Goal: Task Accomplishment & Management: Complete application form

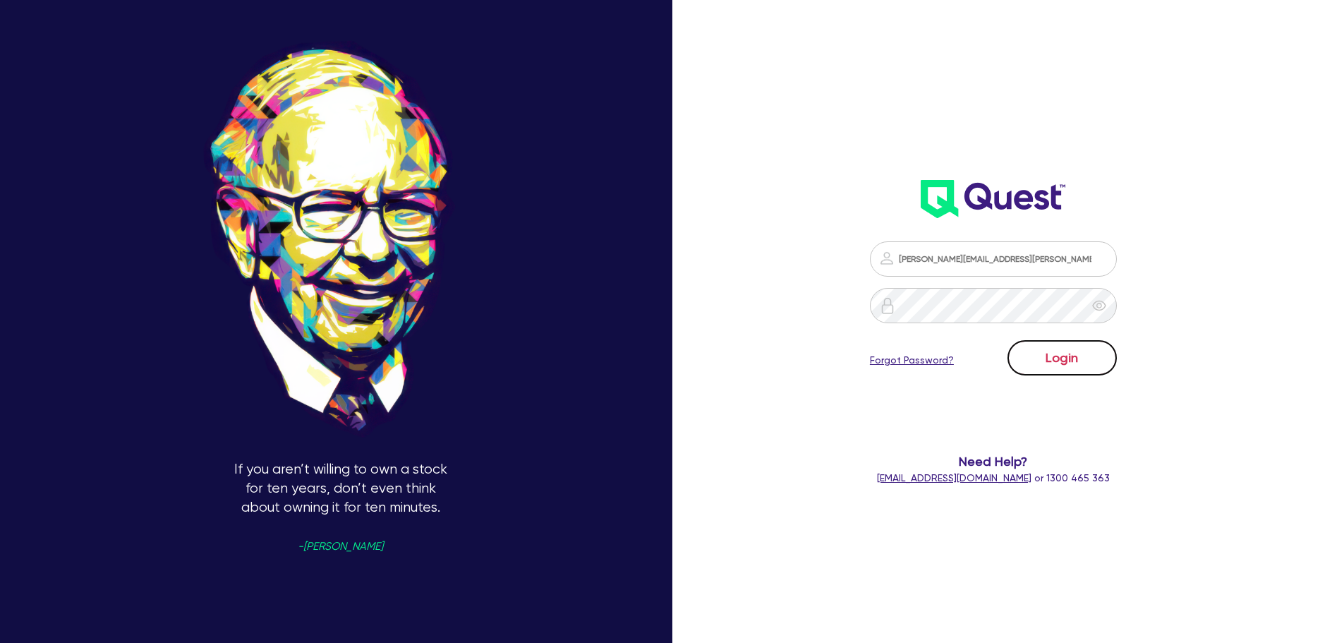
click at [1091, 365] on button "Login" at bounding box center [1061, 357] width 109 height 35
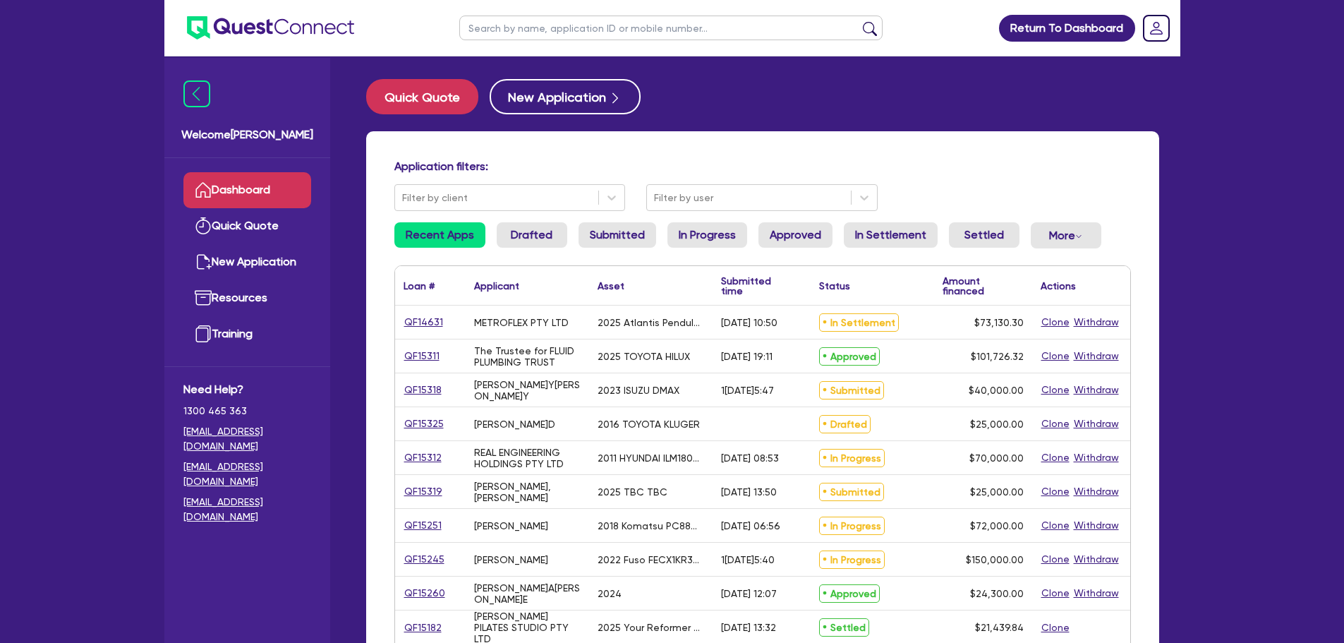
scroll to position [71, 0]
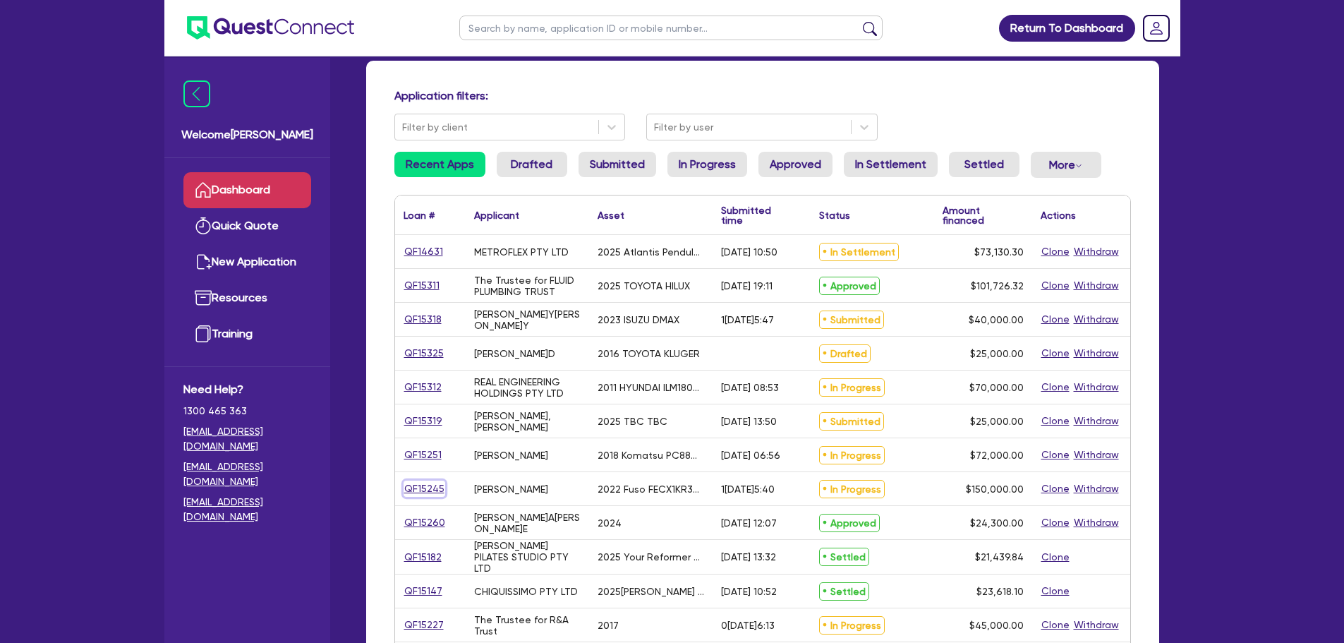
click at [422, 491] on link "QF15245" at bounding box center [424, 488] width 42 height 16
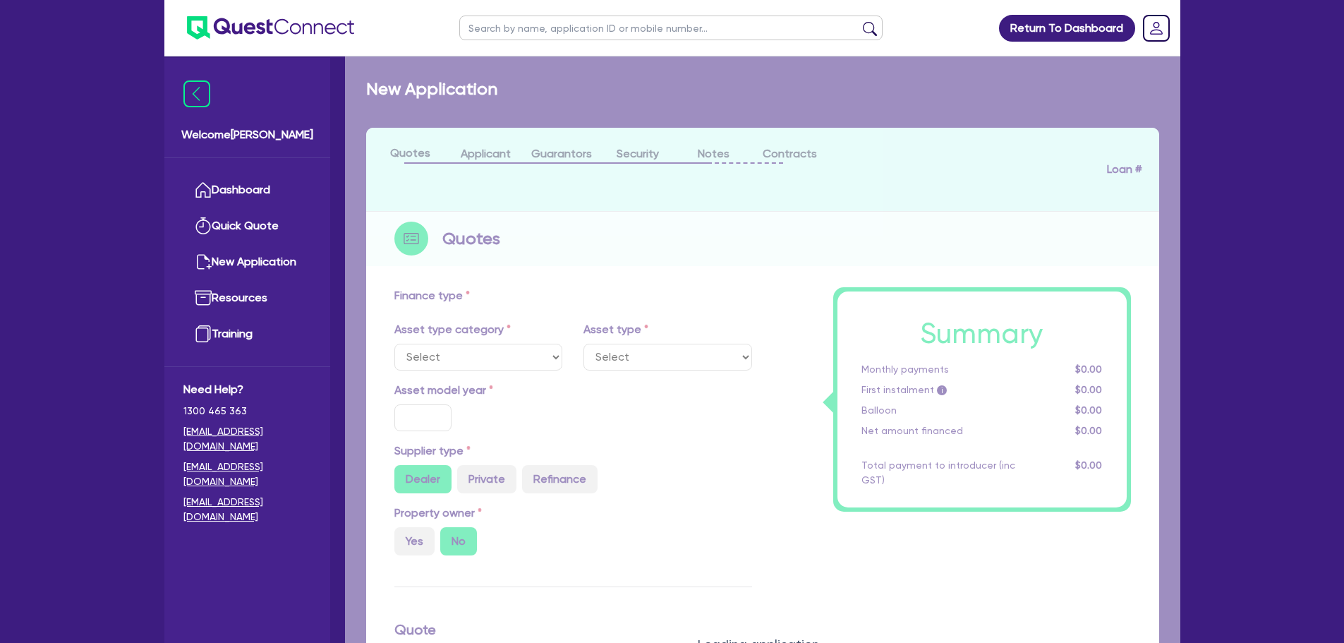
select select "CARS_AND_LIGHT_TRUCKS"
type input "2022"
radio input "false"
radio input "true"
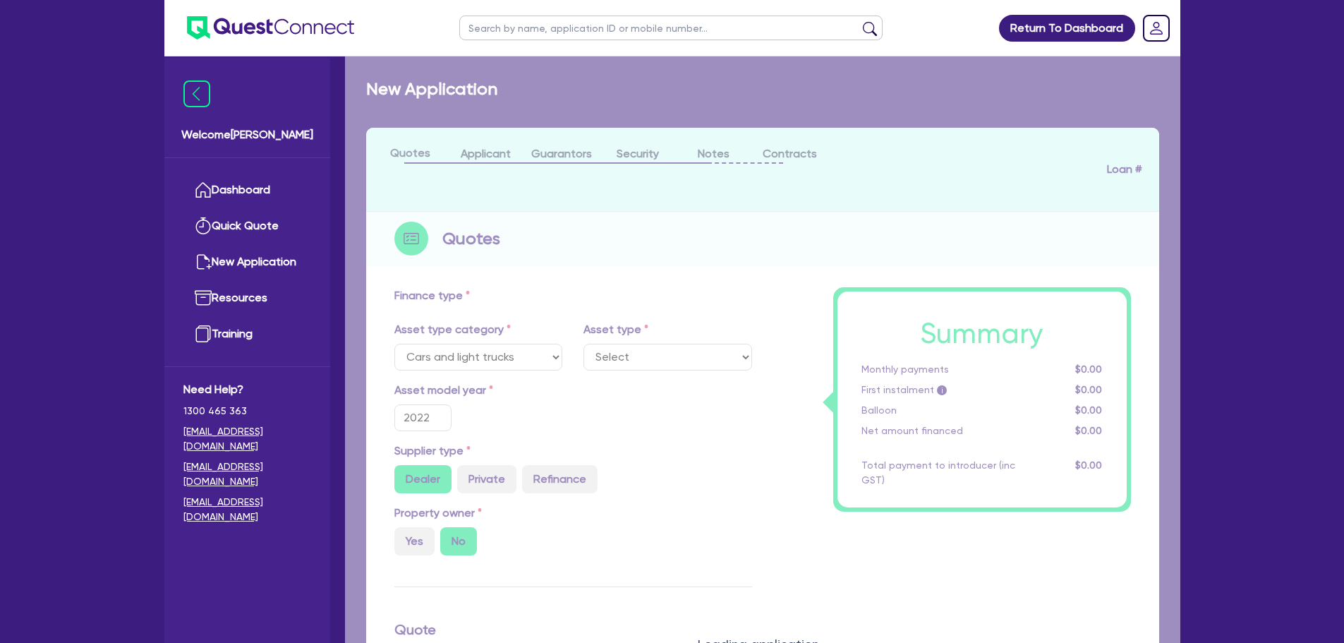
type input "150,000"
type input "10"
type input "15,000"
type input "17"
type input "2,000"
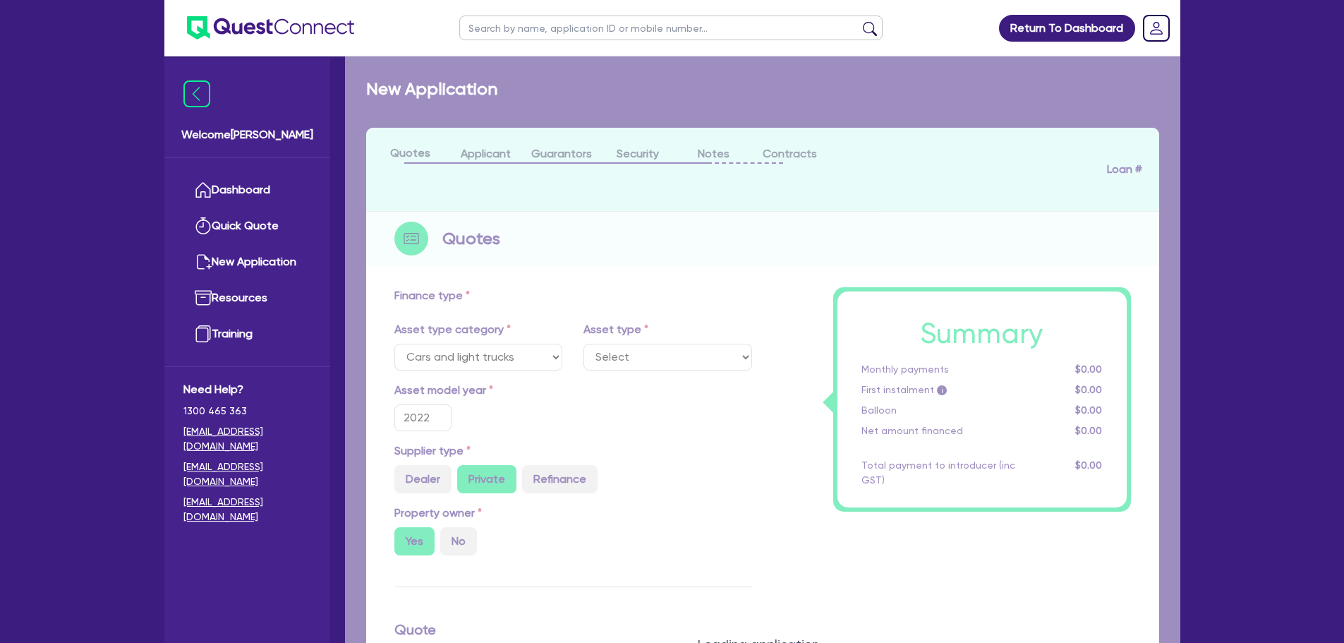
select select "LIGHT_TRUCKS"
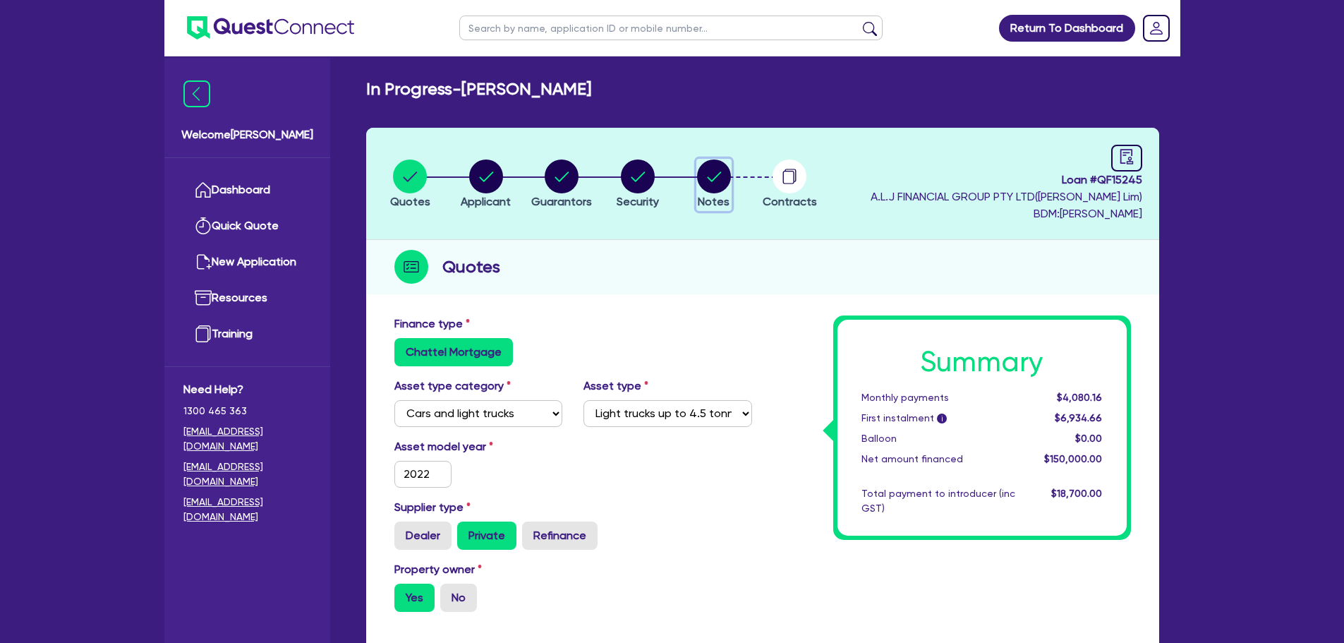
click at [712, 178] on circle "button" at bounding box center [714, 176] width 34 height 34
select select "Quest Finance - Own Book"
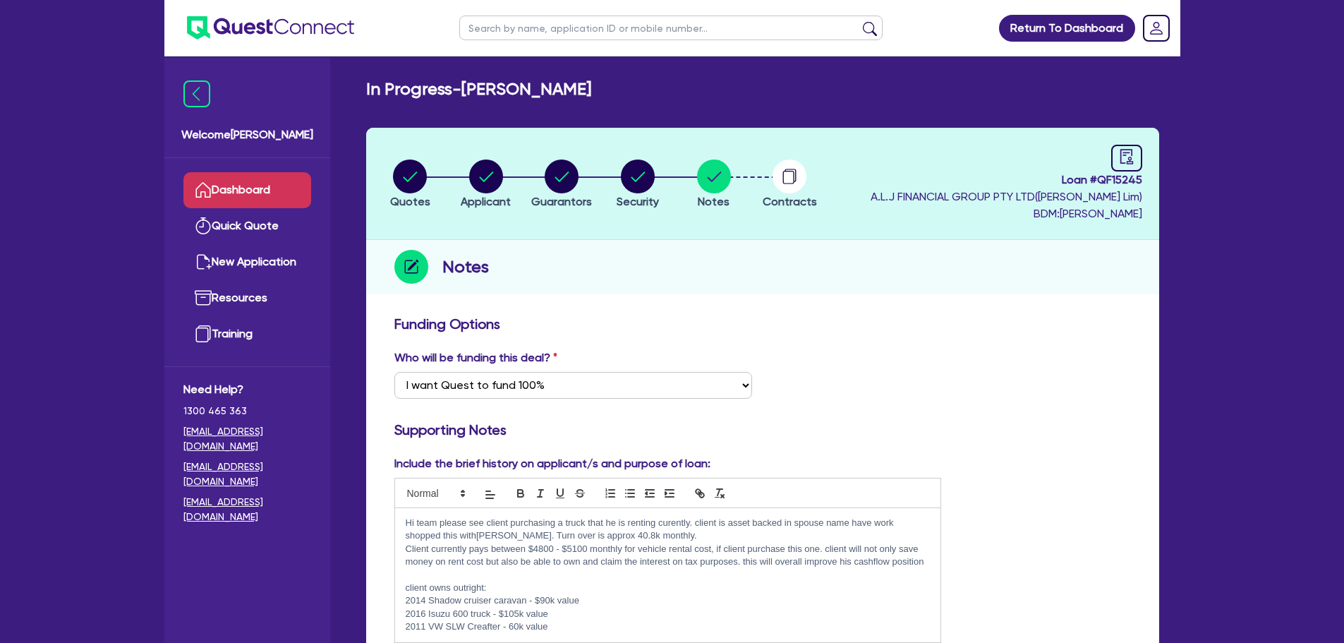
click at [266, 194] on link "Dashboard" at bounding box center [247, 190] width 128 height 36
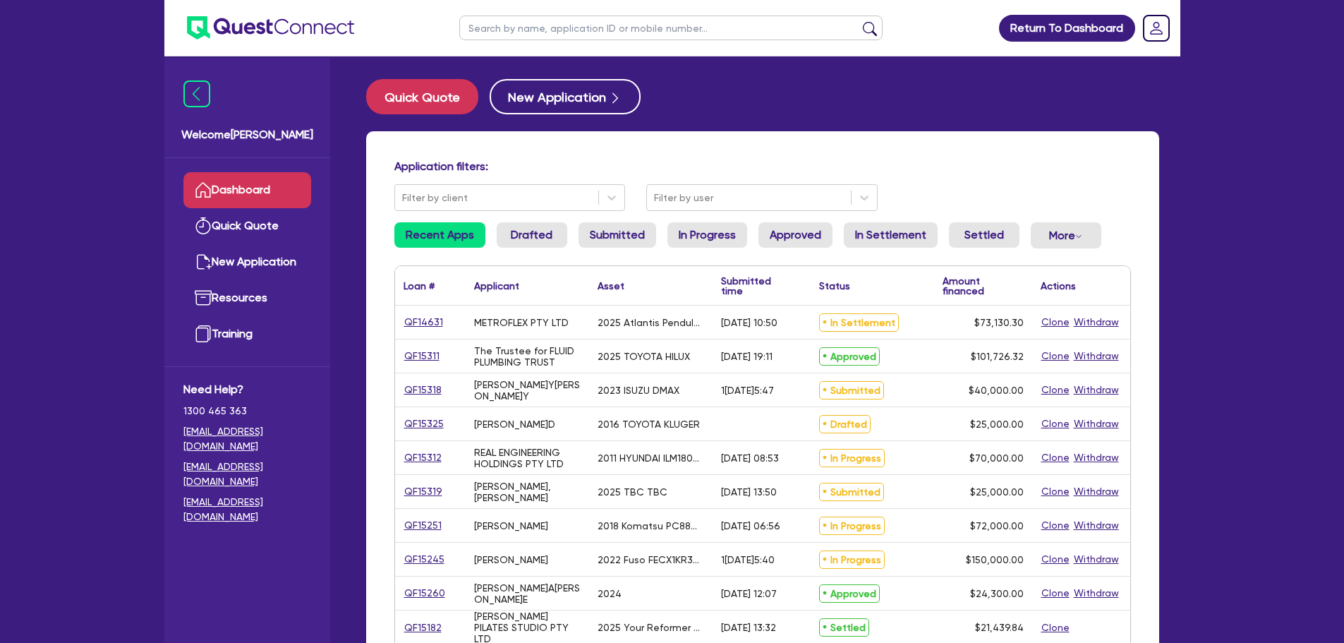
click at [442, 348] on div "QF15311" at bounding box center [429, 356] width 53 height 16
click at [434, 353] on link "QF15311" at bounding box center [421, 356] width 37 height 16
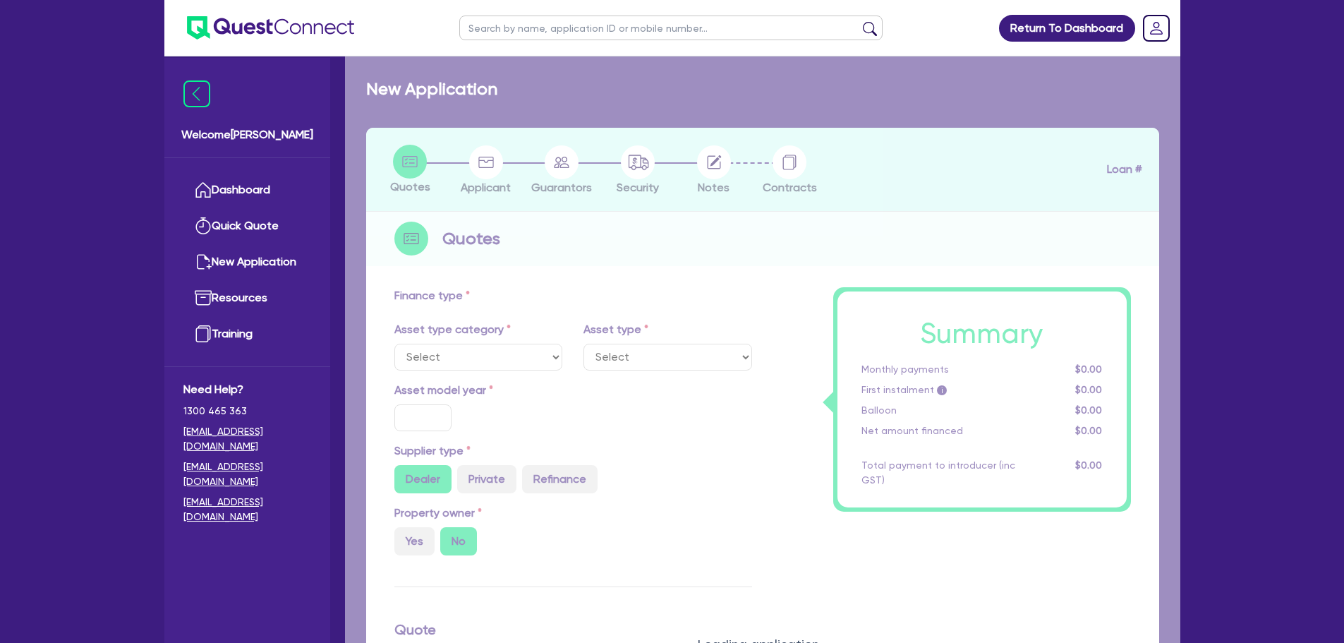
select select "CARS_AND_LIGHT_TRUCKS"
type input "2025"
radio input "true"
type input "101,726.32"
type input "8"
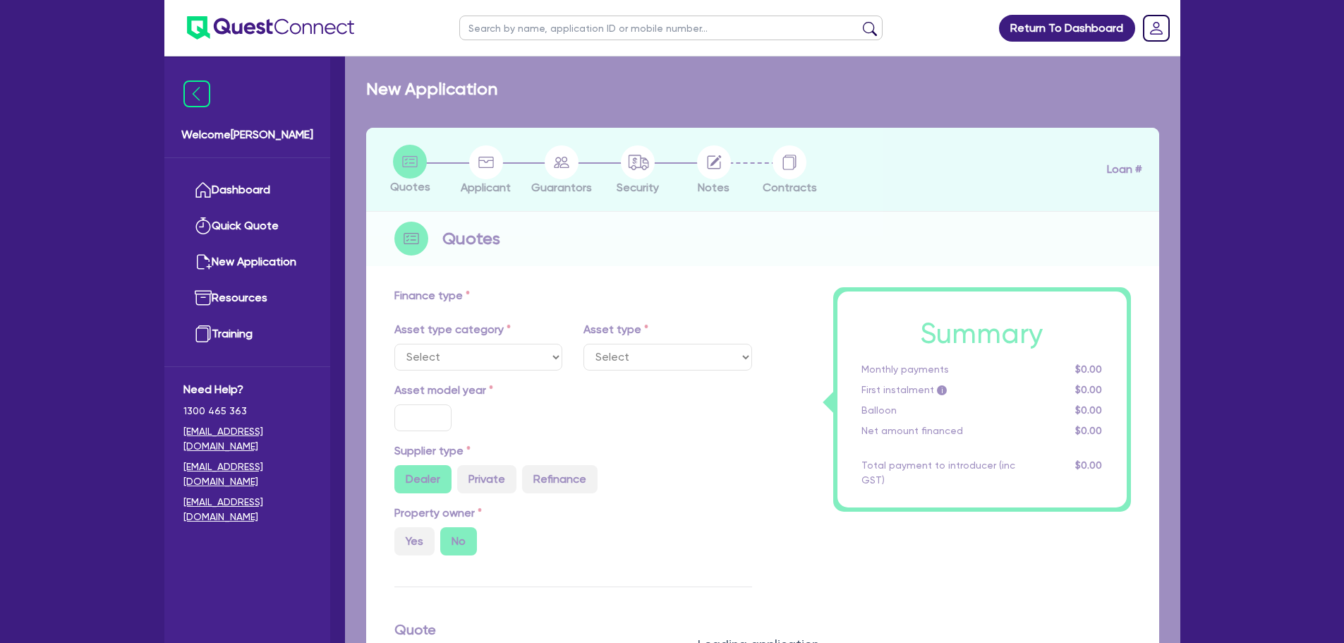
type input "8,138.11"
type input "17.95"
select select "PASSENGER_VEHICLES"
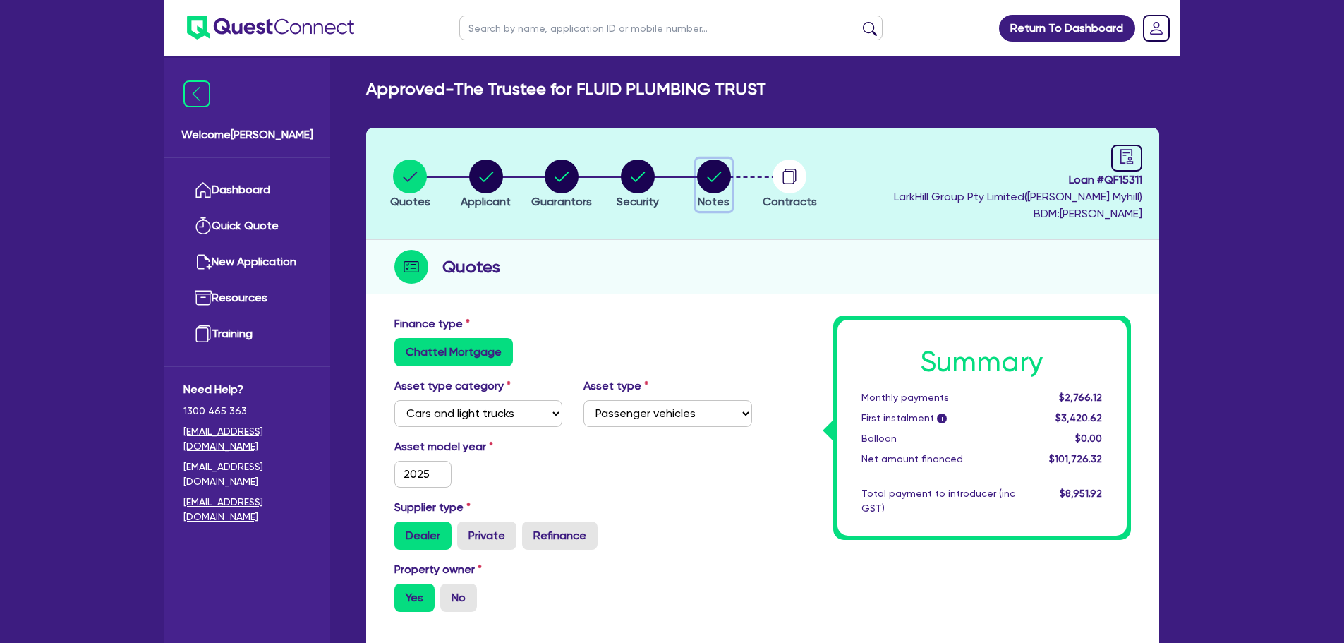
click at [709, 180] on circle "button" at bounding box center [714, 176] width 34 height 34
select select "Quest Finance - Own Book"
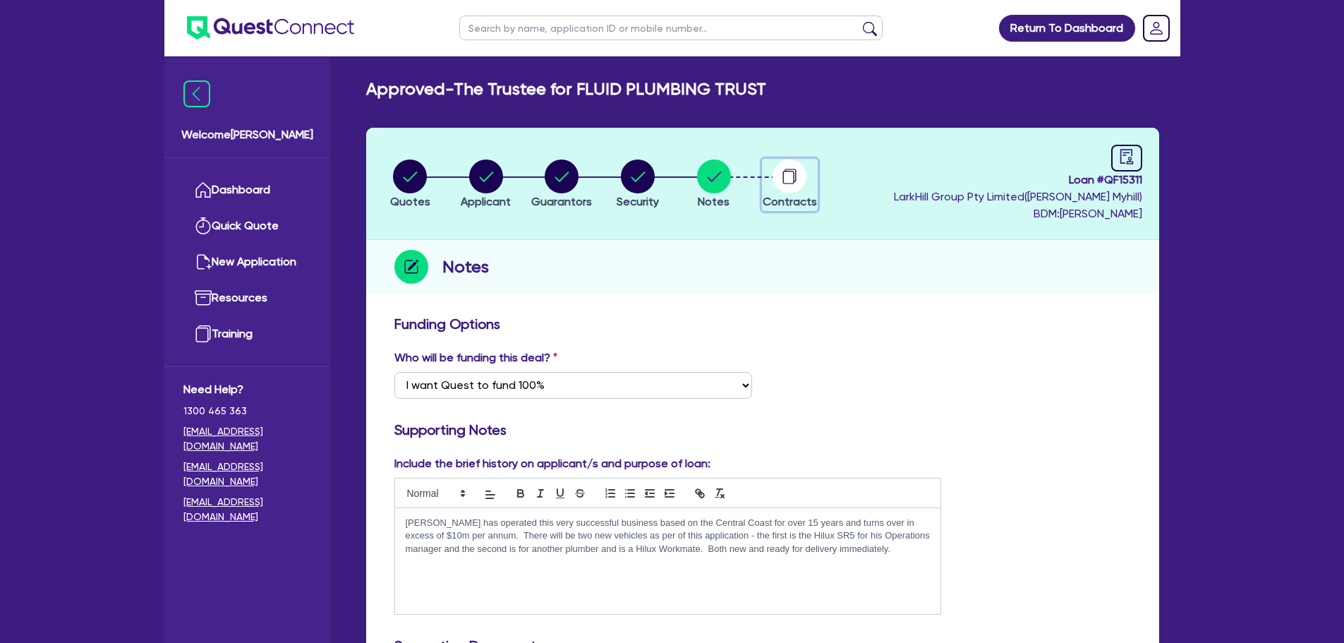
click at [797, 187] on circle "button" at bounding box center [789, 176] width 34 height 34
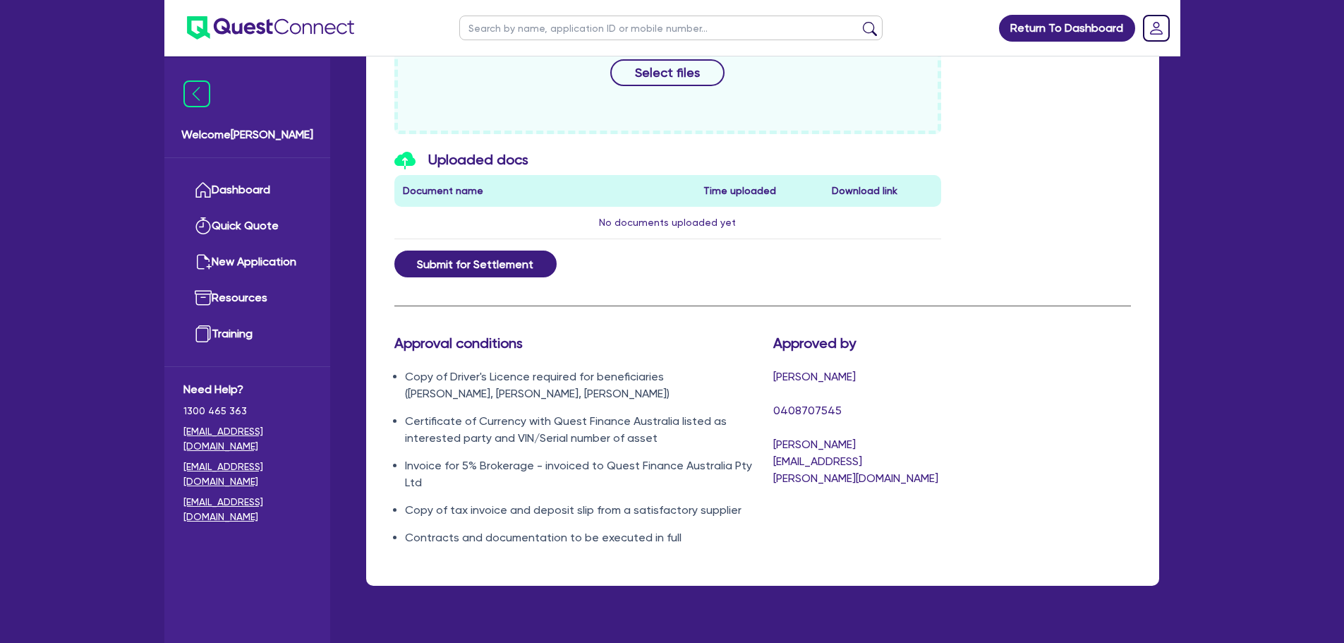
scroll to position [750, 0]
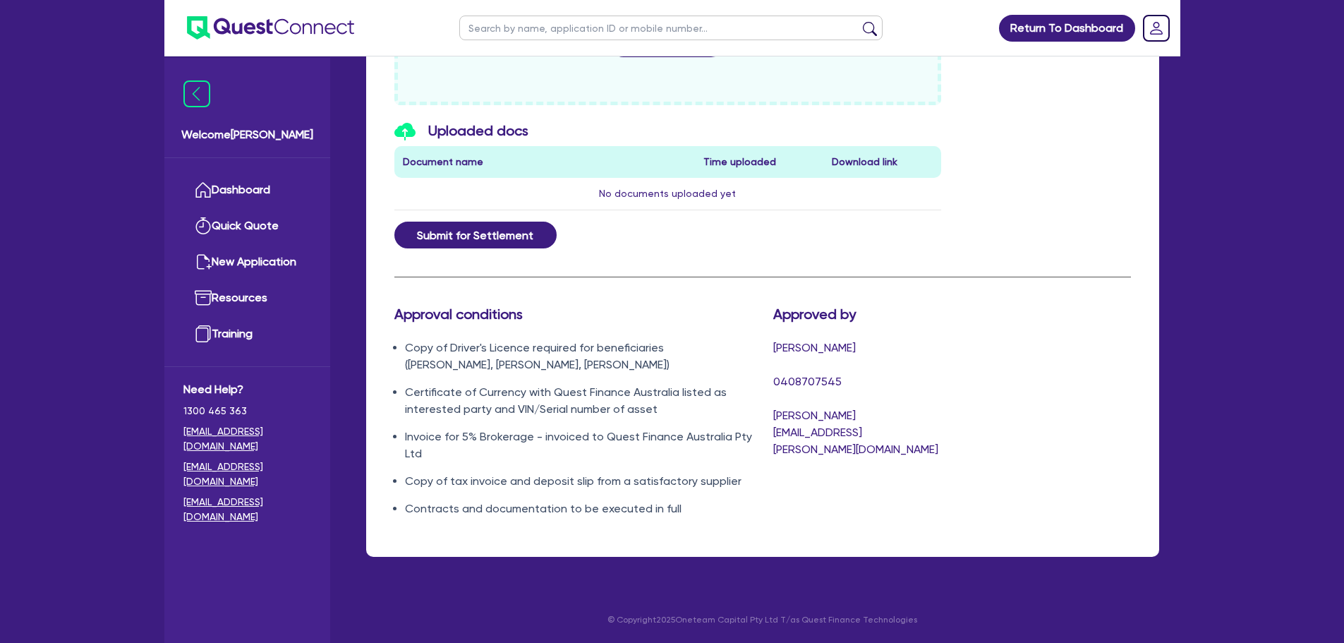
click at [264, 169] on ul "Dashboard Quick Quote New Application Ref Company Ref Salesperson Resources Tra…" at bounding box center [247, 262] width 166 height 208
click at [262, 180] on link "Dashboard" at bounding box center [247, 190] width 128 height 36
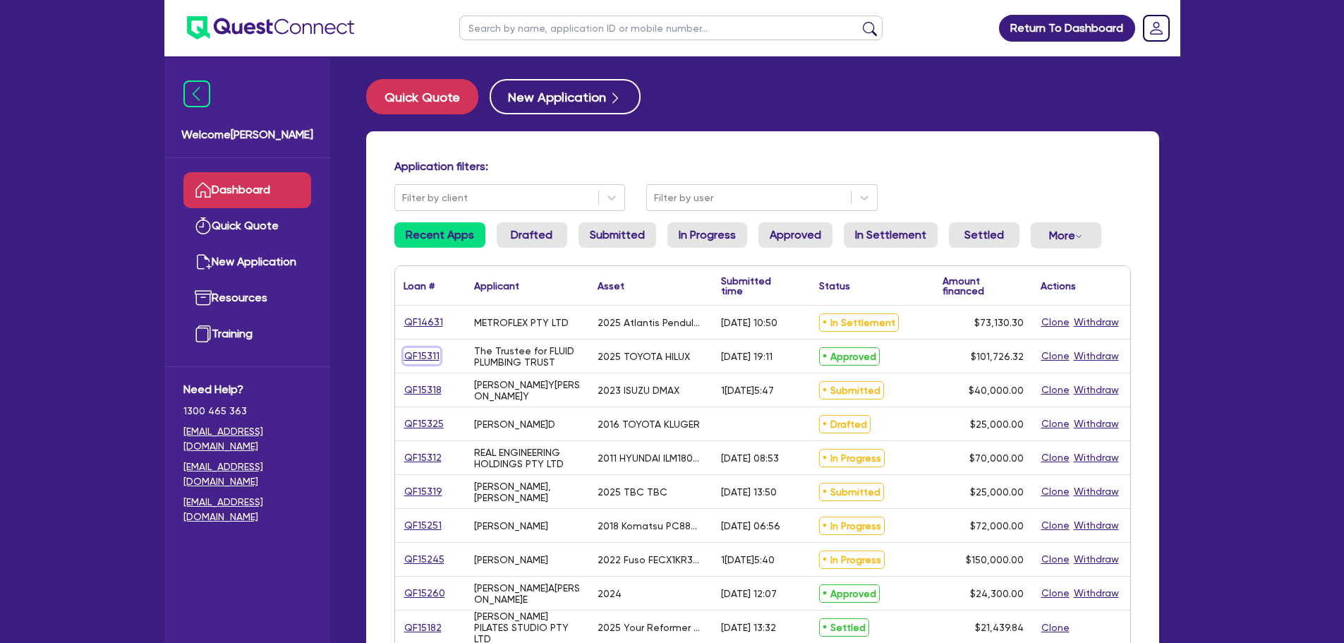
click at [418, 348] on link "QF15311" at bounding box center [421, 356] width 37 height 16
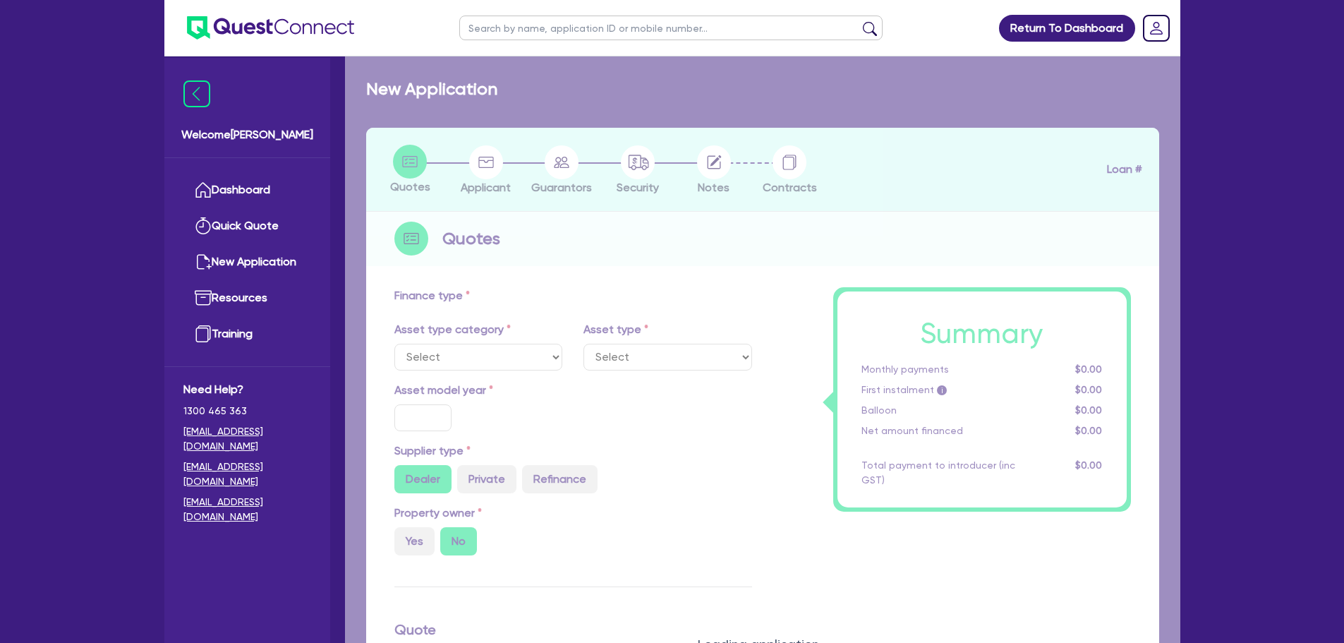
select select "CARS_AND_LIGHT_TRUCKS"
type input "2025"
radio input "true"
type input "101,726.32"
type input "8"
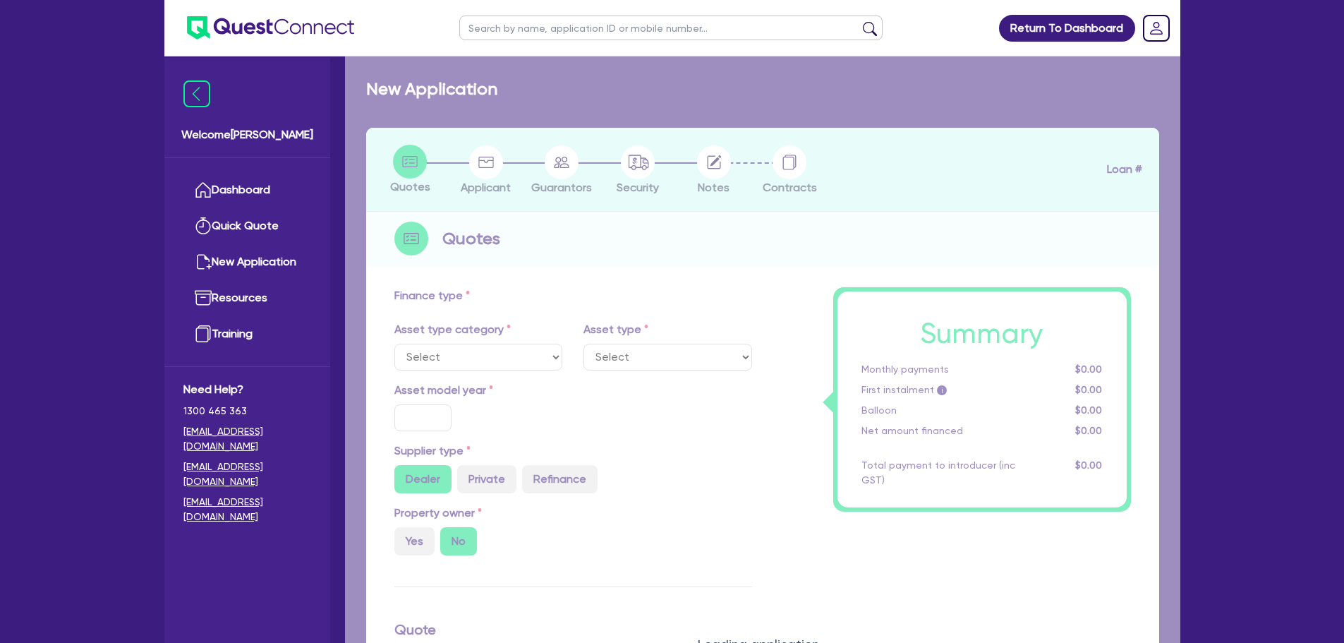
type input "8,138.11"
type input "17.95"
select select "PASSENGER_VEHICLES"
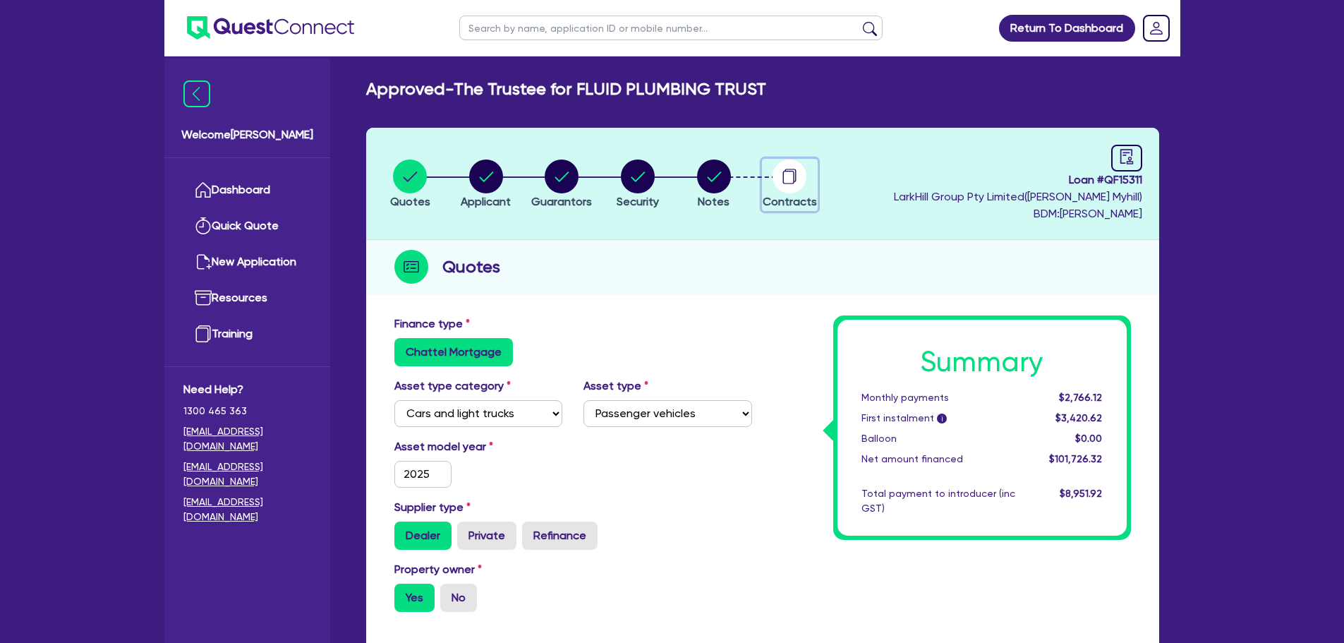
click at [789, 176] on circle "button" at bounding box center [789, 176] width 34 height 34
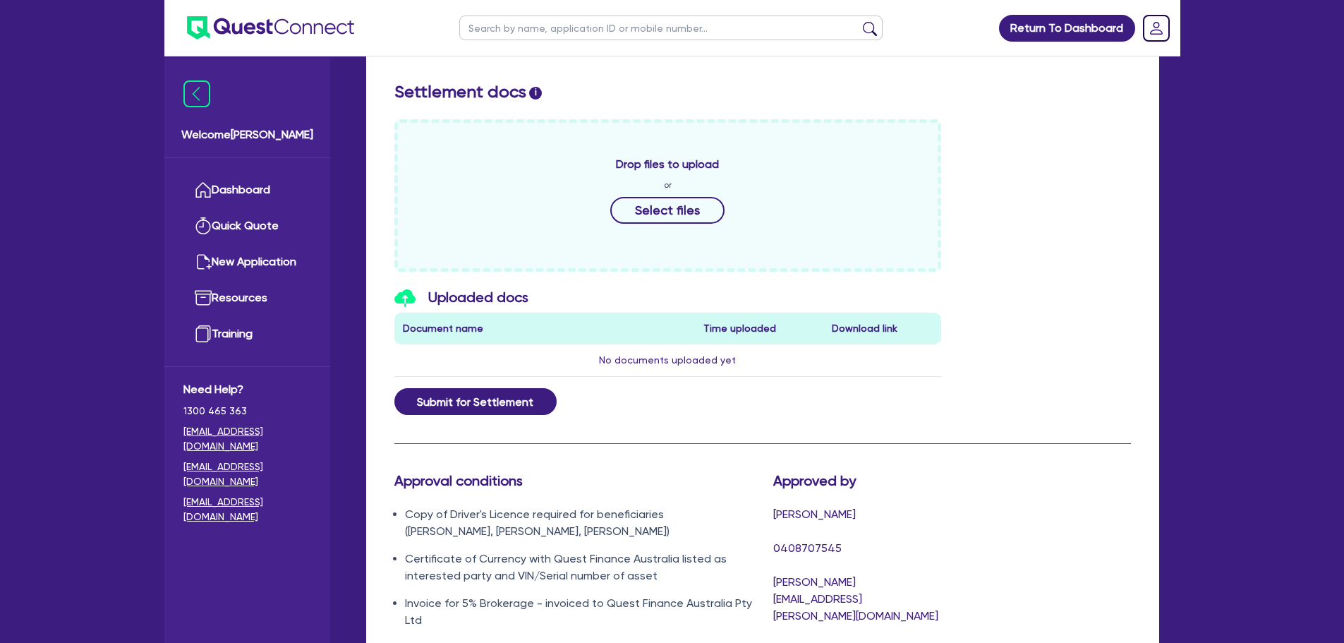
scroll to position [750, 0]
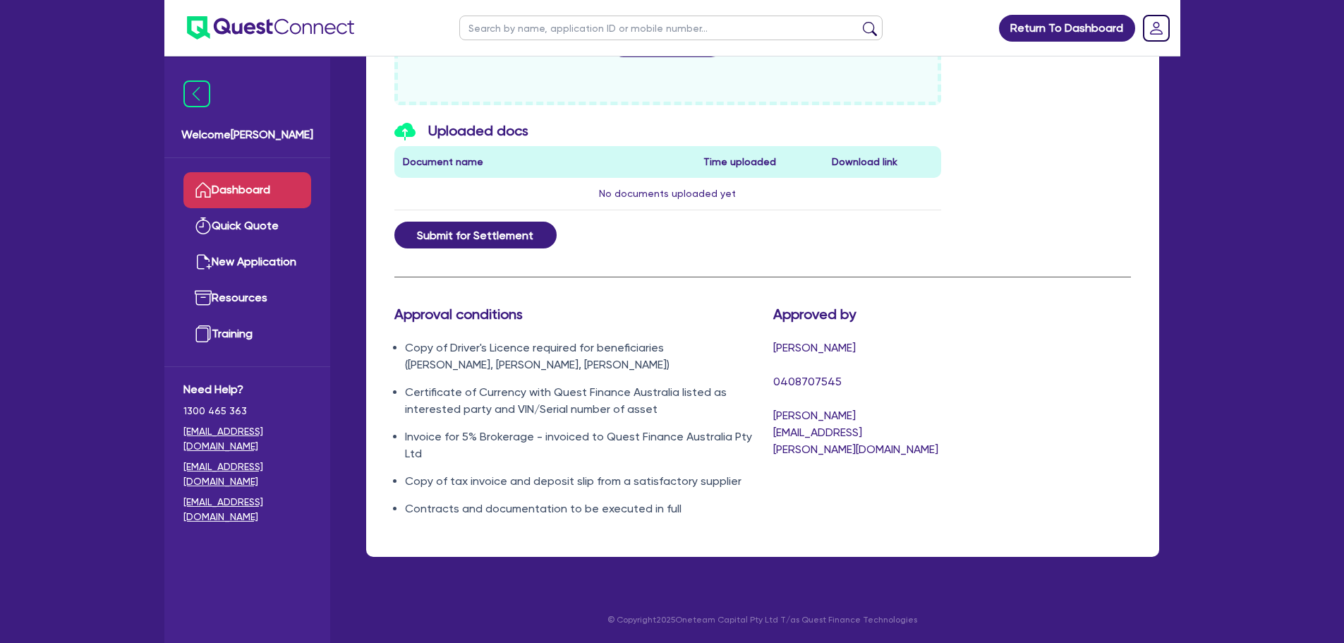
click at [261, 200] on link "Dashboard" at bounding box center [247, 190] width 128 height 36
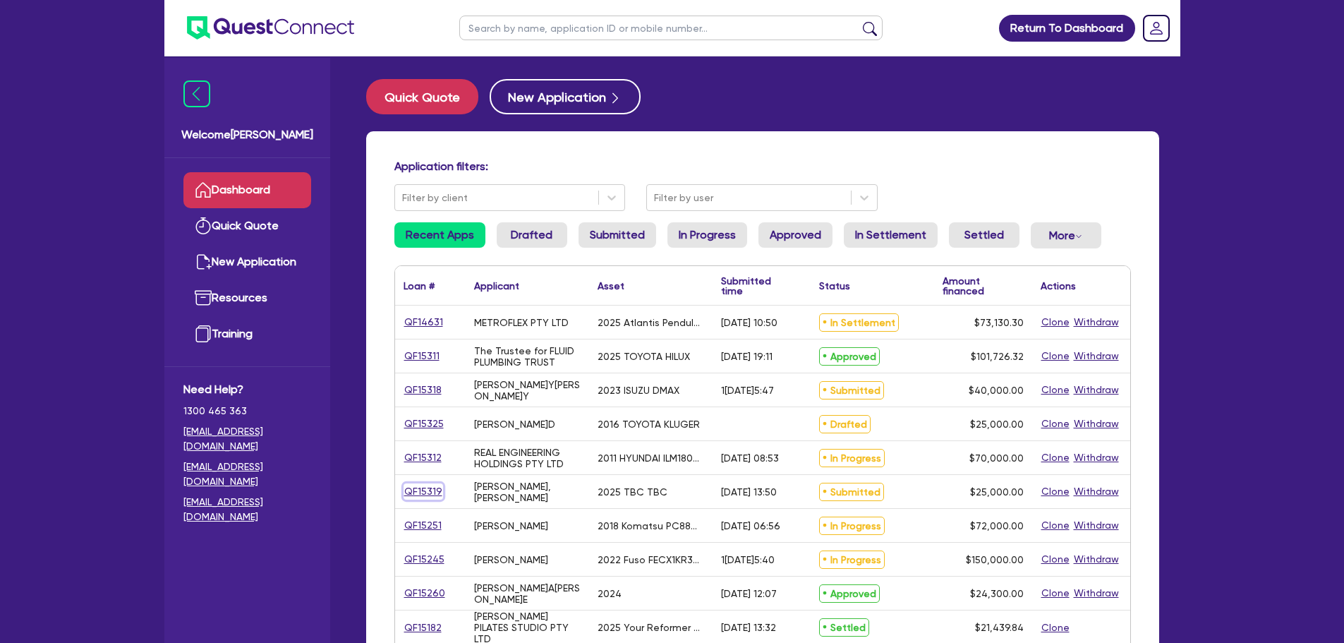
click at [414, 491] on link "QF15319" at bounding box center [422, 491] width 39 height 16
select select "PRIMARY_ASSETS"
select select "TRAILERS"
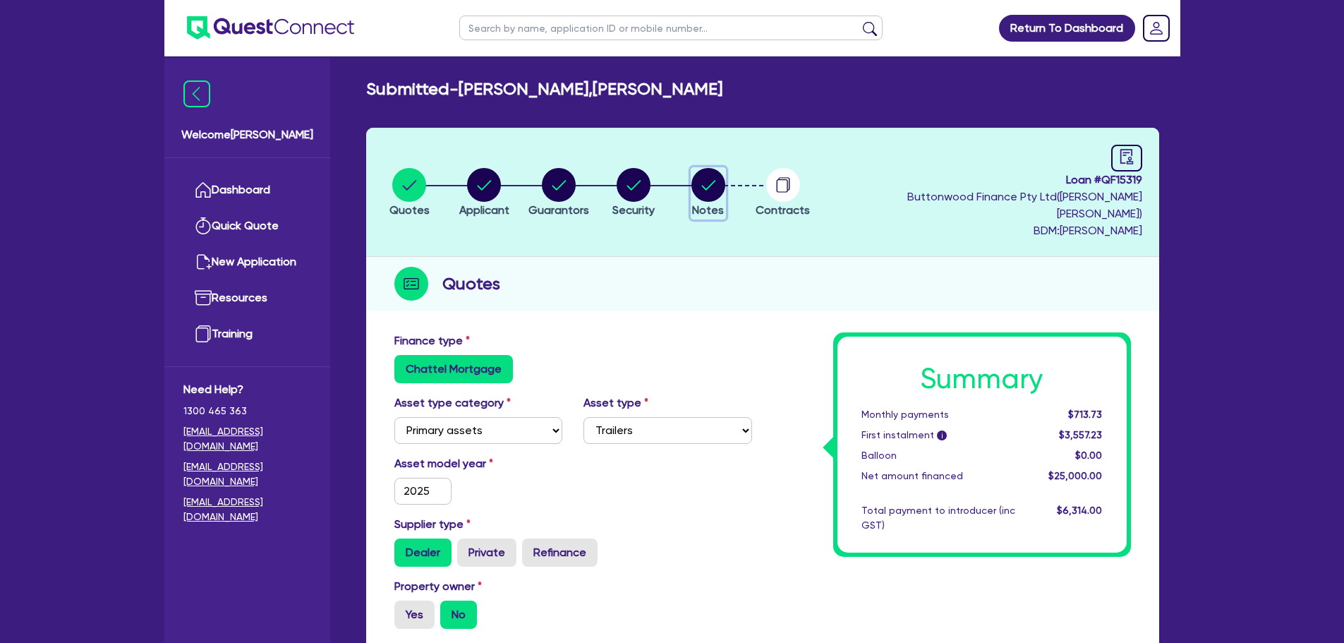
click at [715, 181] on circle "button" at bounding box center [708, 185] width 34 height 34
select select "Quest Finance - Own Book"
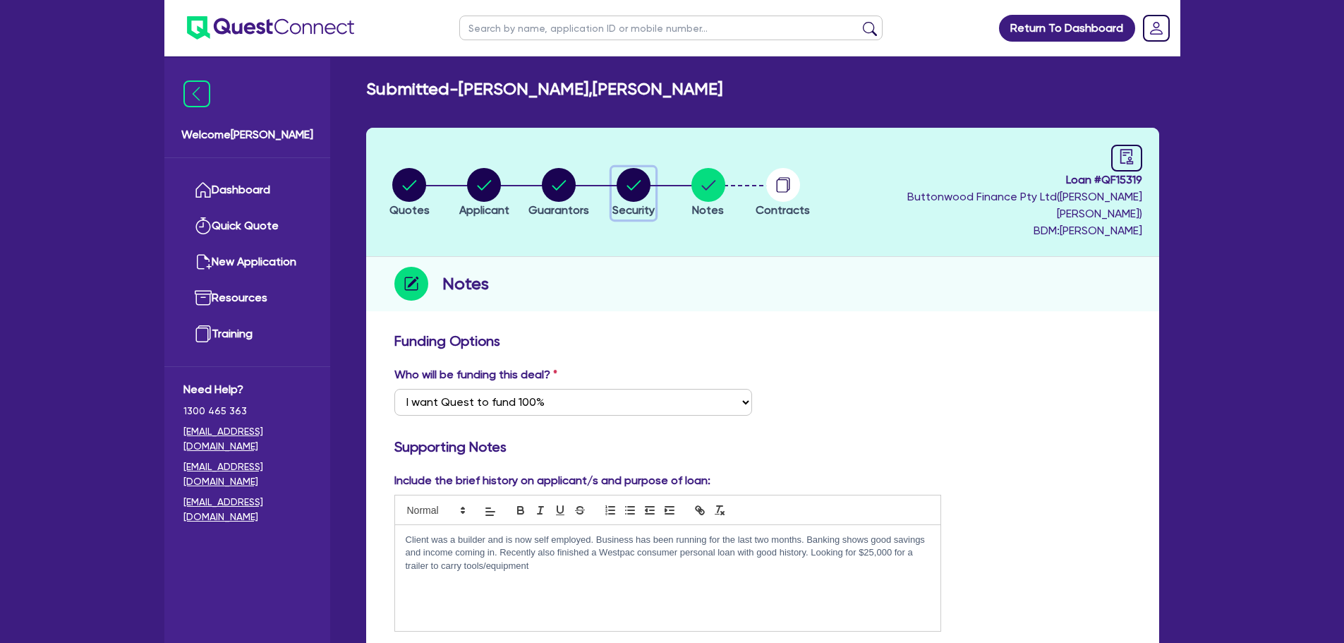
click at [622, 190] on icon "button" at bounding box center [633, 185] width 34 height 34
select select "PRIMARY_ASSETS"
select select "TRAILERS"
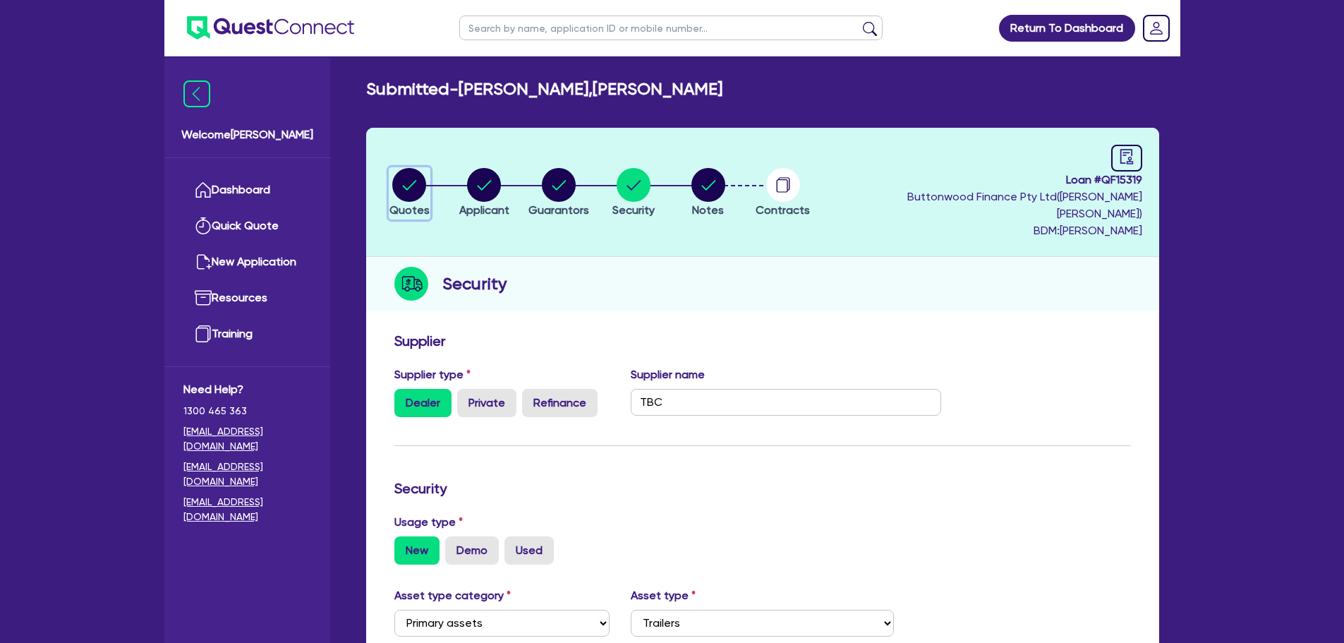
click at [418, 169] on circle "button" at bounding box center [409, 185] width 34 height 34
select select "PRIMARY_ASSETS"
select select "TRAILERS"
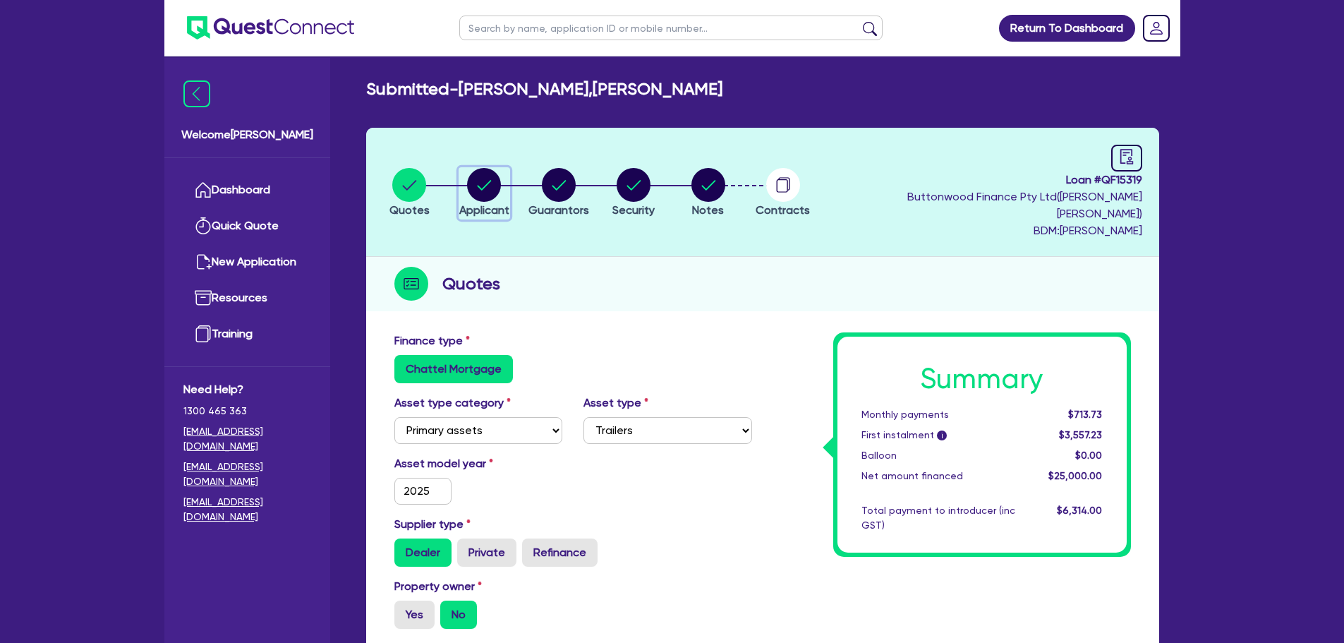
click at [481, 169] on circle "button" at bounding box center [484, 185] width 34 height 34
select select "SOLE_TRADER"
select select "BUILDING_CONSTRUCTION"
select select "TRADES_SERVICES_BUSINESSES_GOVERNMENT"
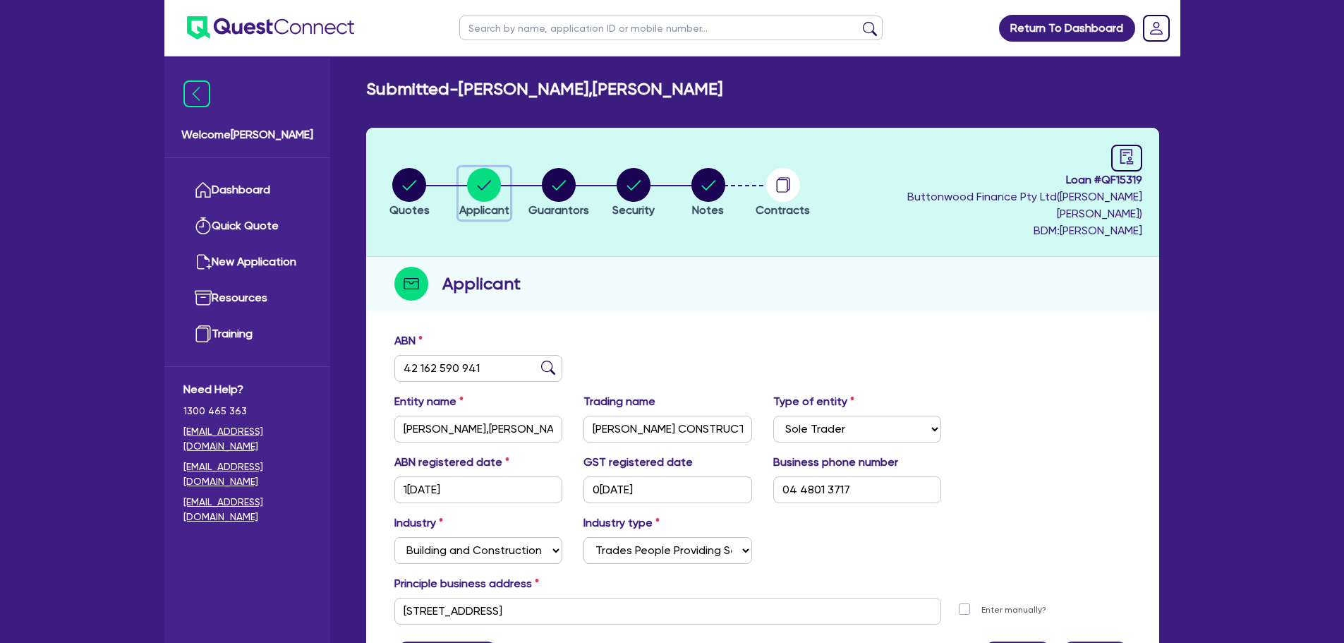
scroll to position [71, 0]
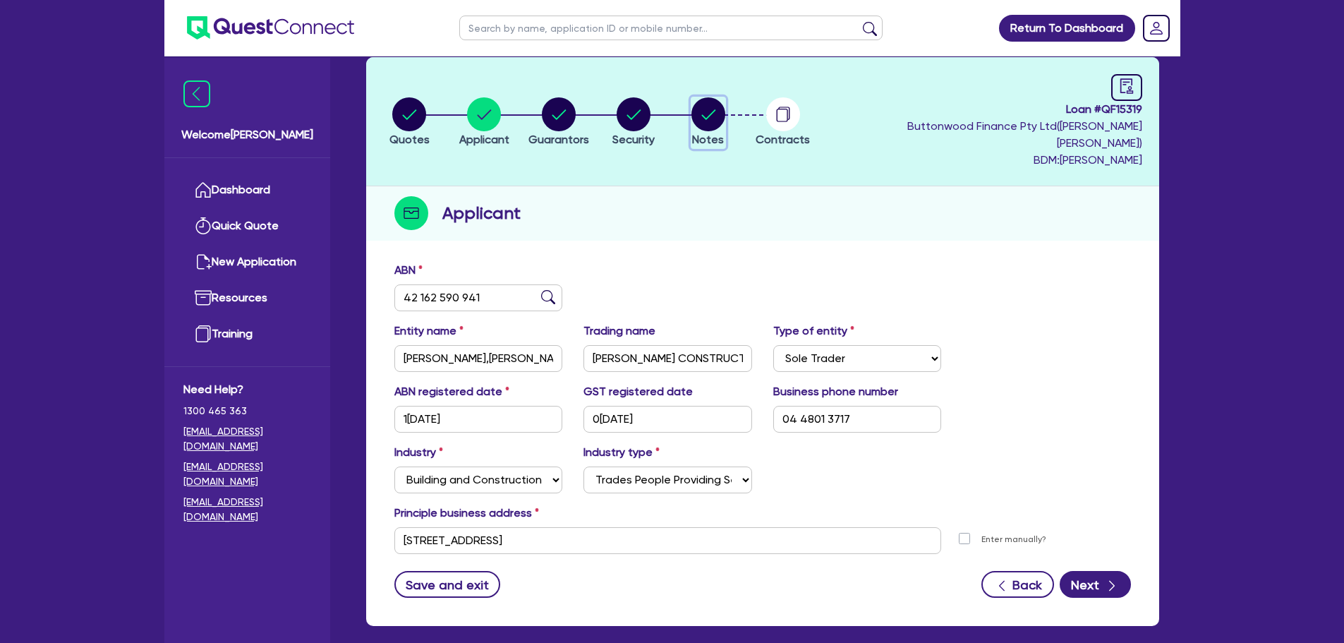
click at [722, 102] on circle "button" at bounding box center [708, 114] width 34 height 34
select select "Quest Finance - Own Book"
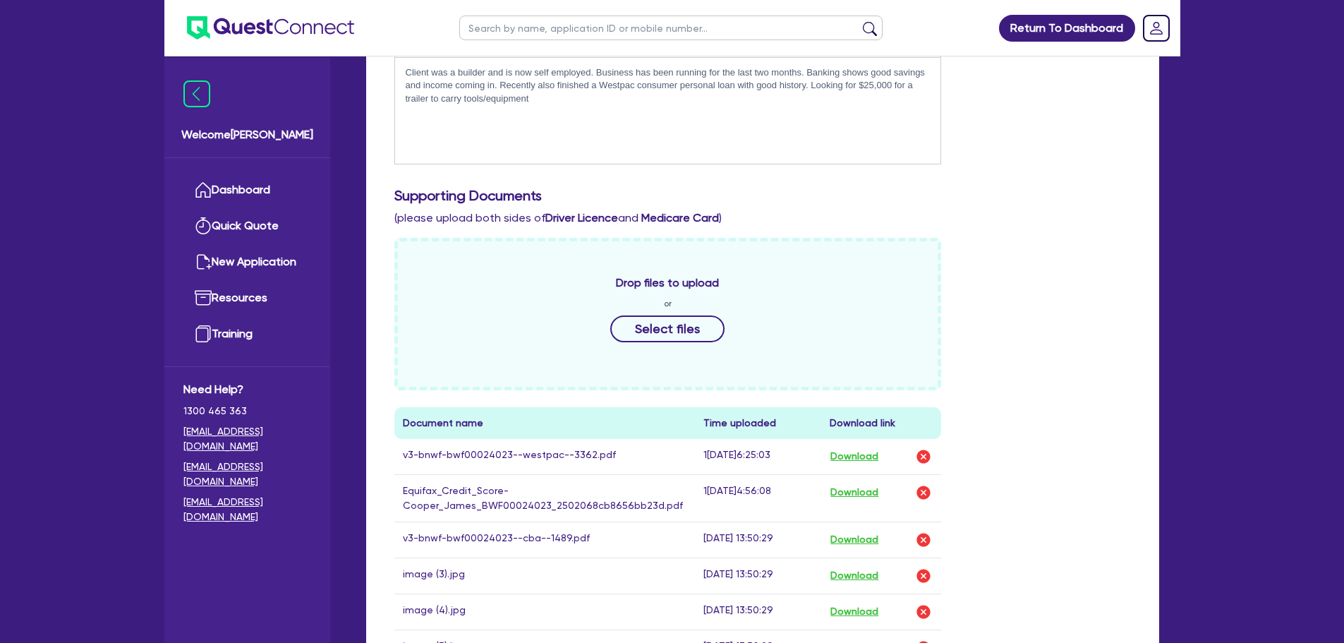
scroll to position [635, 0]
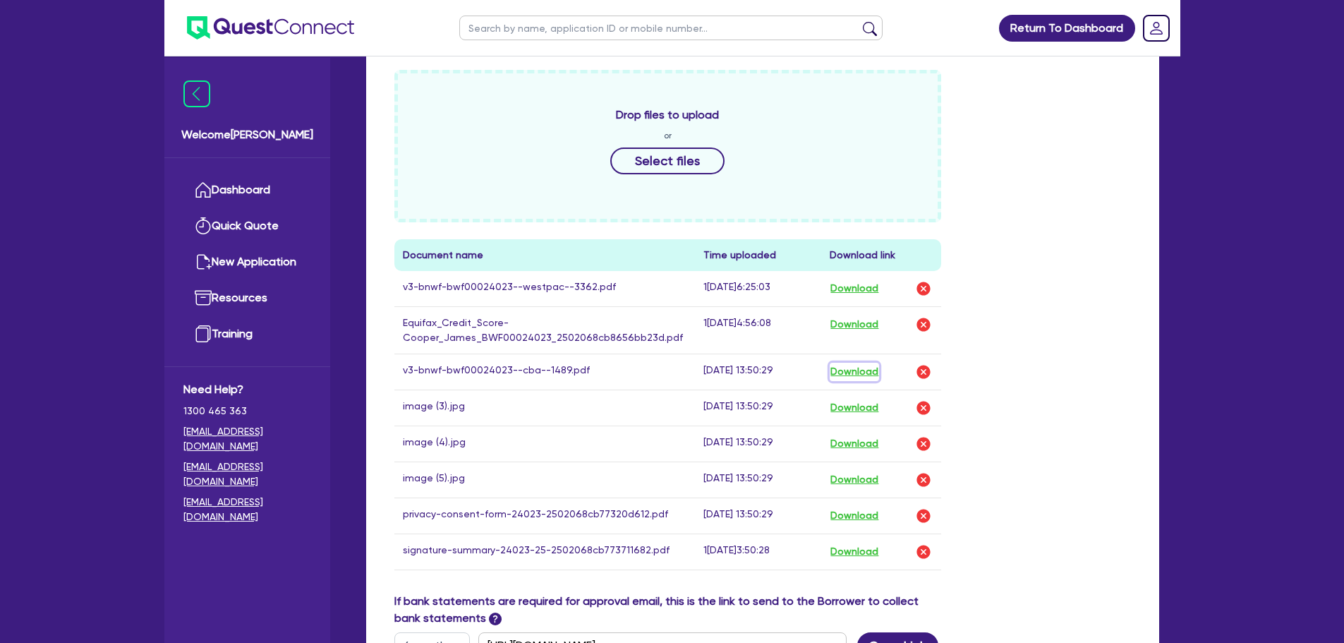
click at [855, 363] on button "Download" at bounding box center [853, 372] width 49 height 18
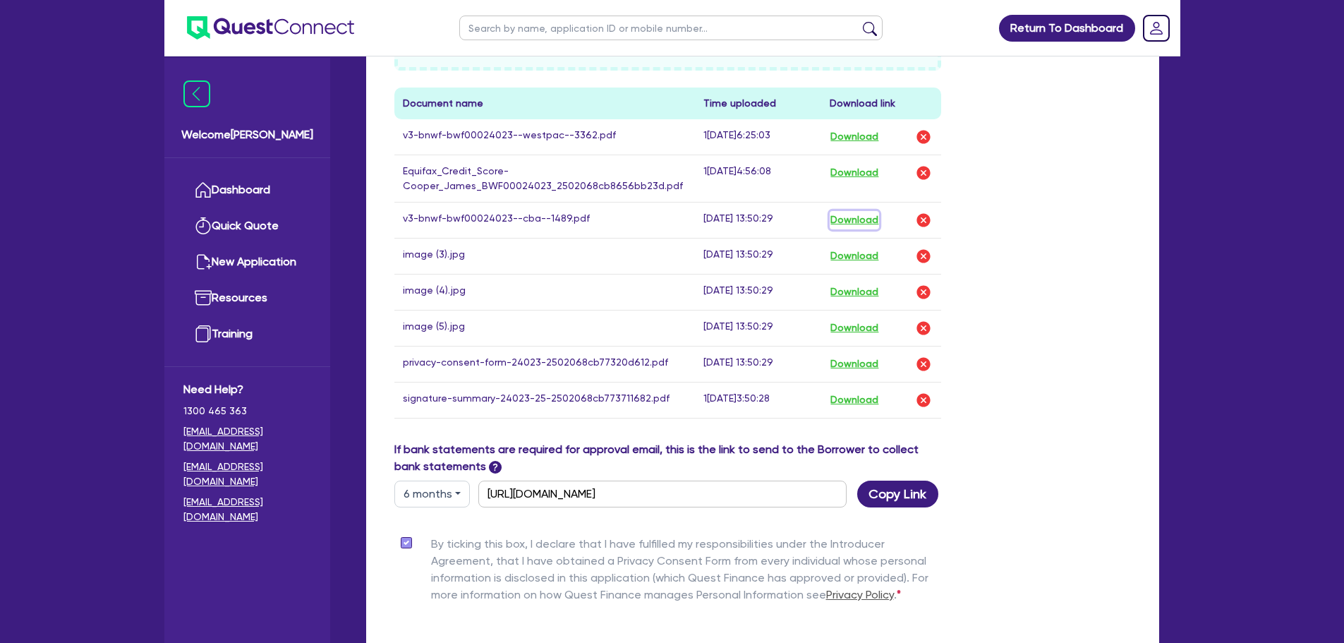
scroll to position [705, 0]
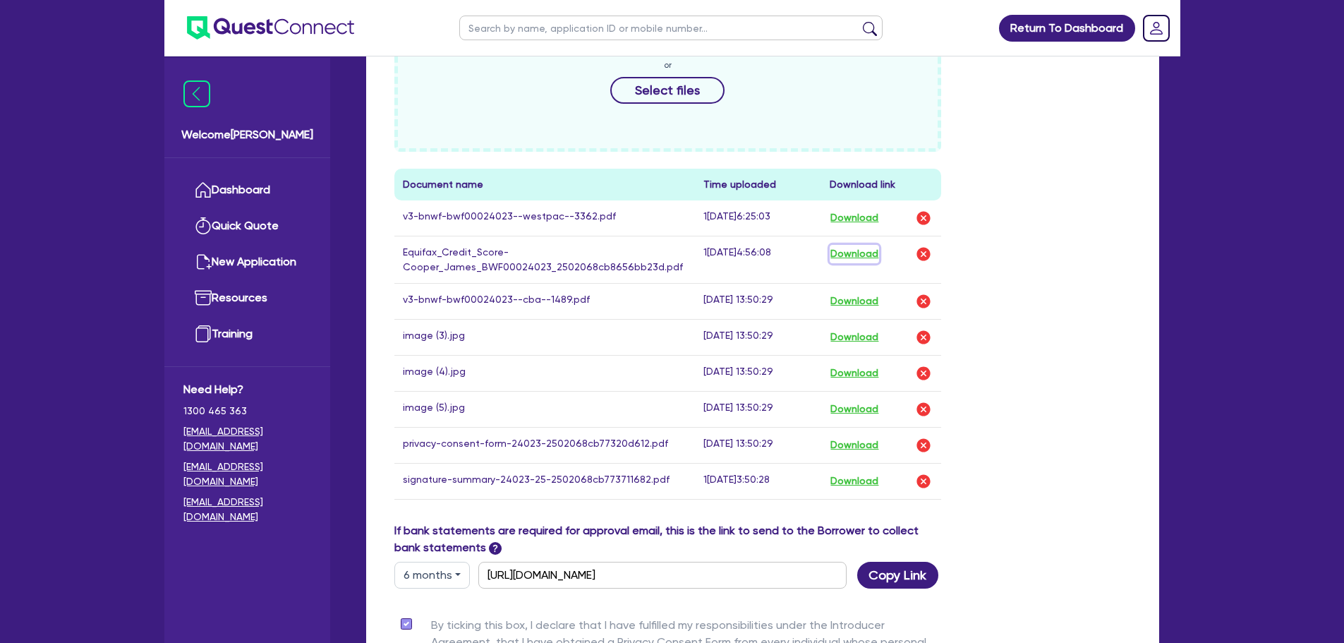
click at [871, 245] on button "Download" at bounding box center [853, 254] width 49 height 18
click at [242, 190] on link "Dashboard" at bounding box center [247, 190] width 128 height 36
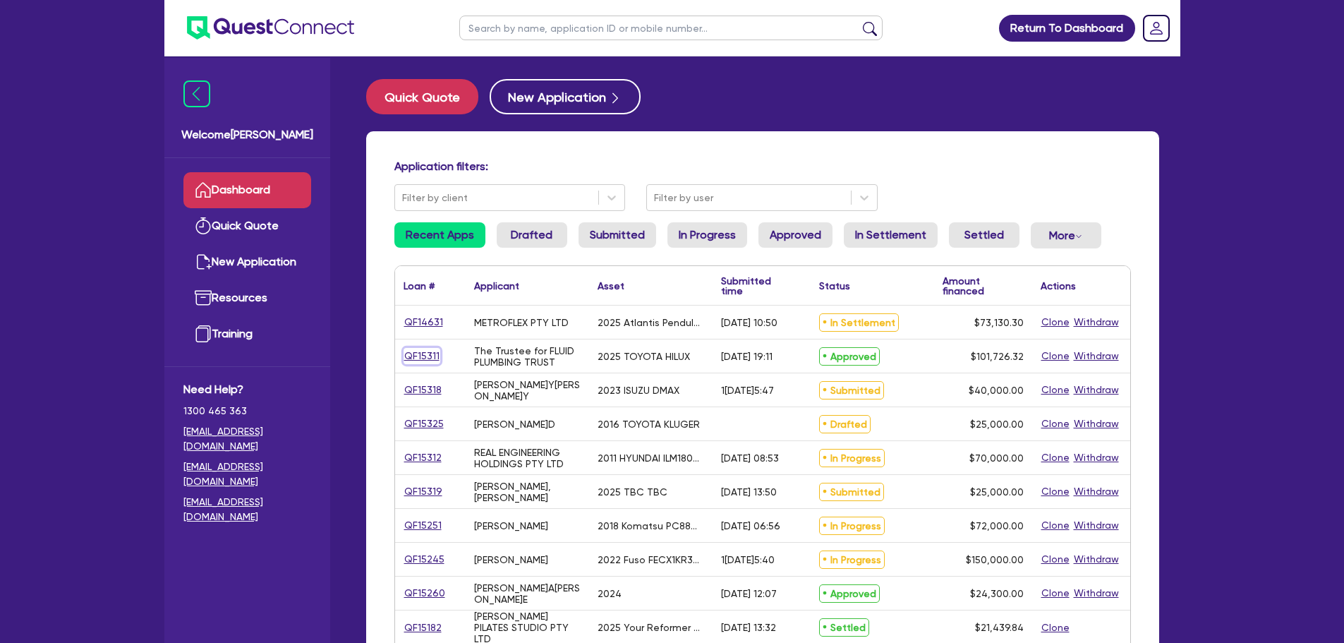
click at [414, 355] on link "QF15311" at bounding box center [421, 356] width 37 height 16
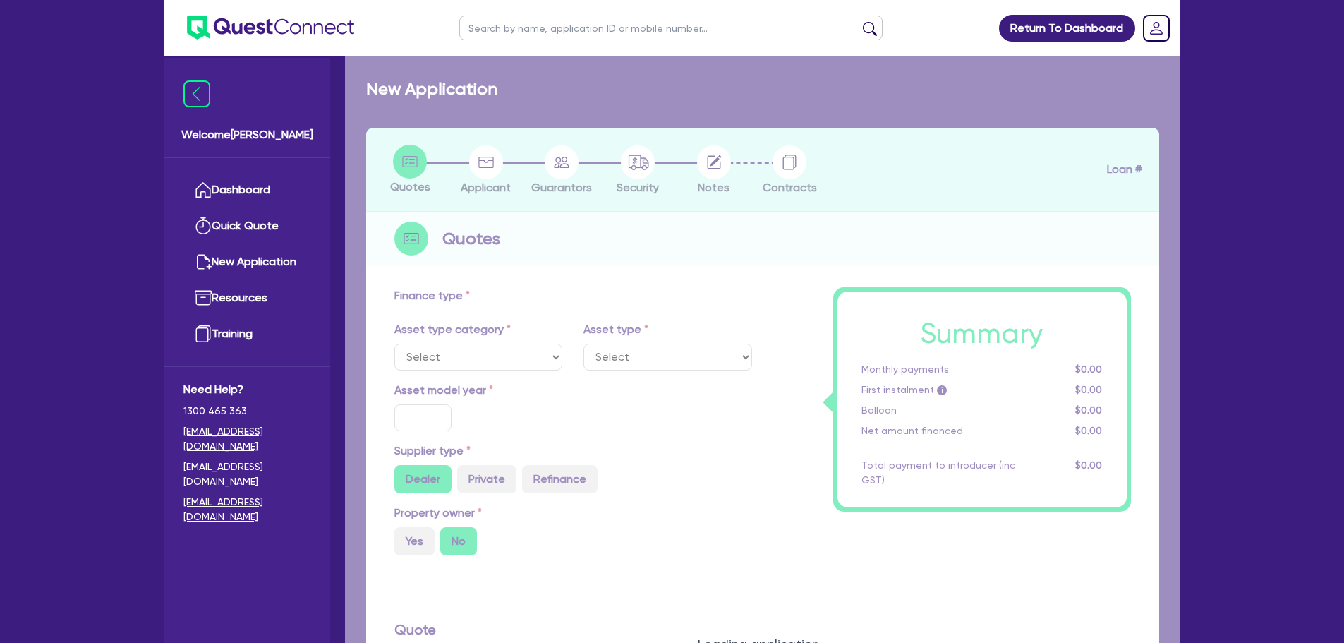
select select "CARS_AND_LIGHT_TRUCKS"
type input "2025"
radio input "true"
type input "101,726.32"
type input "8"
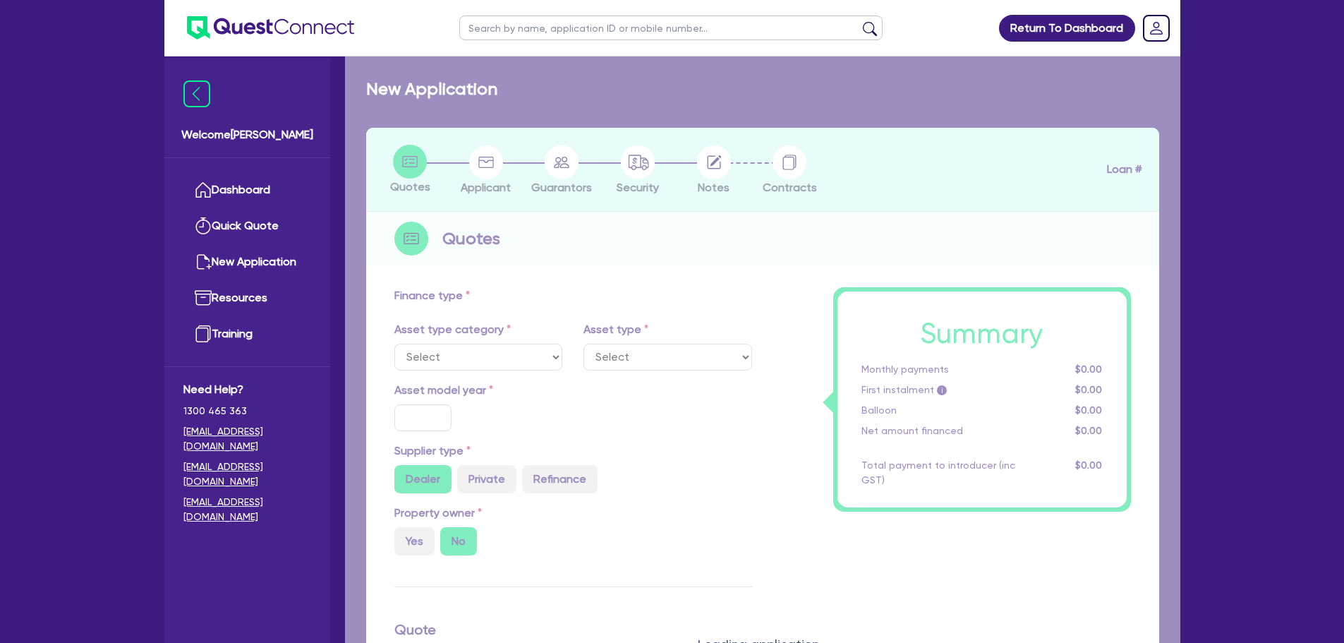
type input "8,138.11"
type input "17.95"
select select "PASSENGER_VEHICLES"
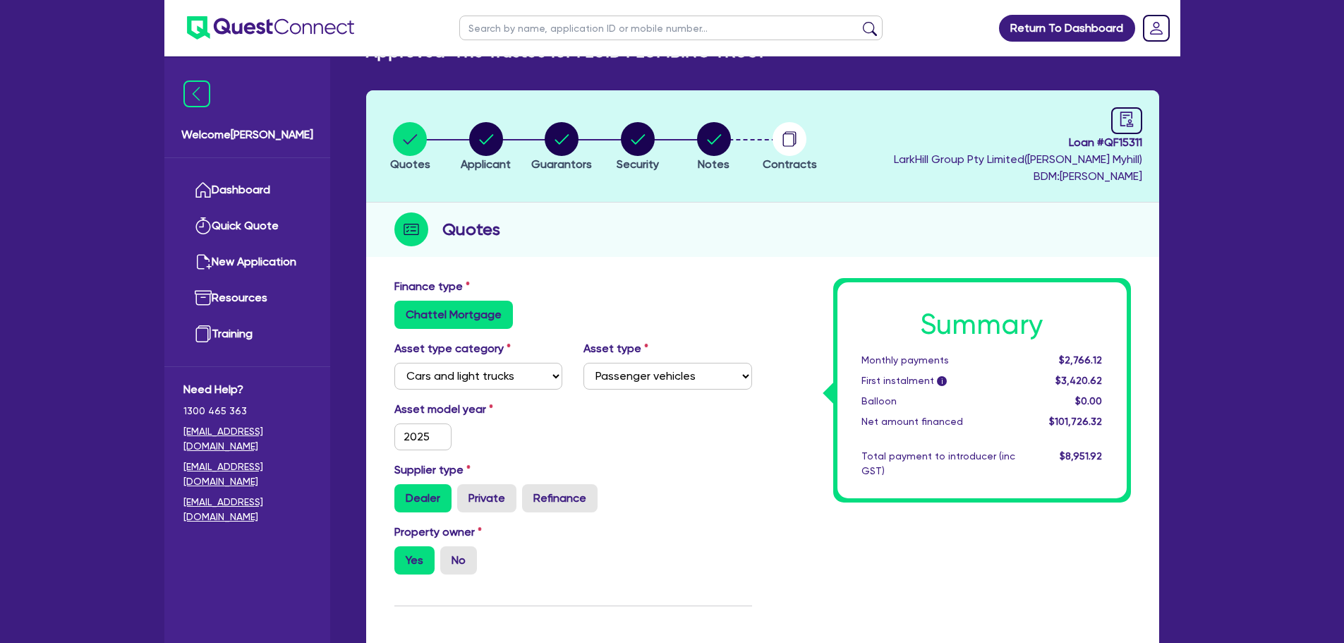
scroll to position [71, 0]
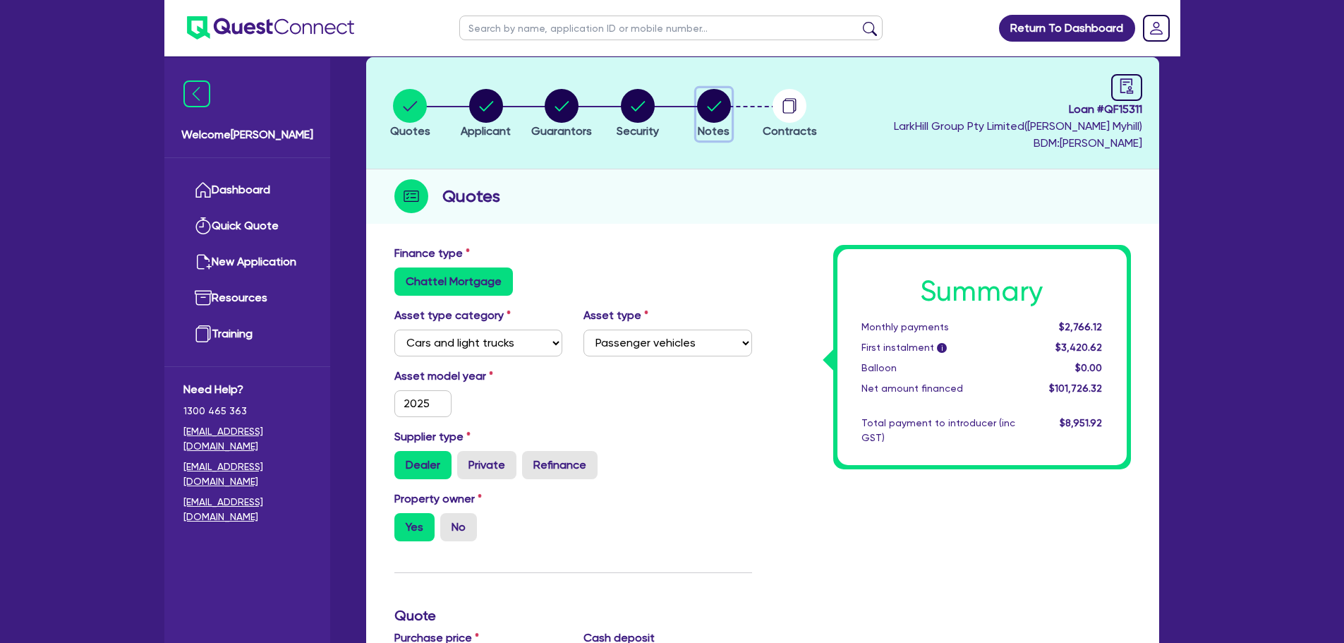
click at [700, 106] on circle "button" at bounding box center [714, 106] width 34 height 34
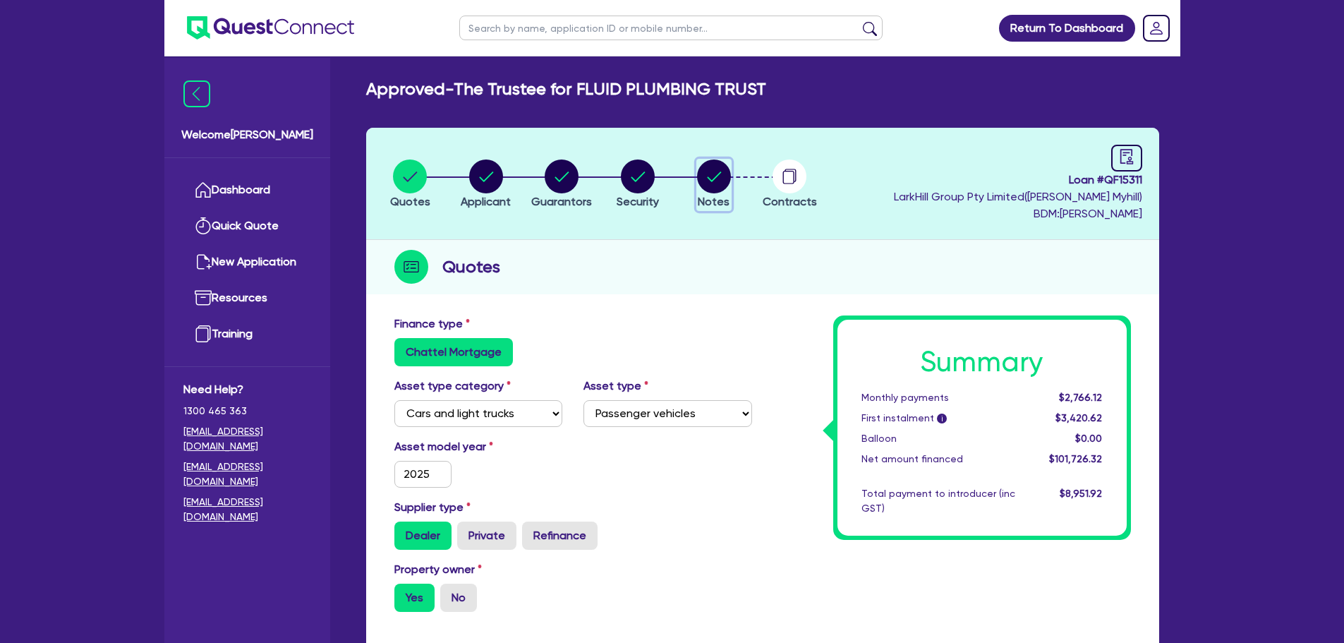
select select "Quest Finance - Own Book"
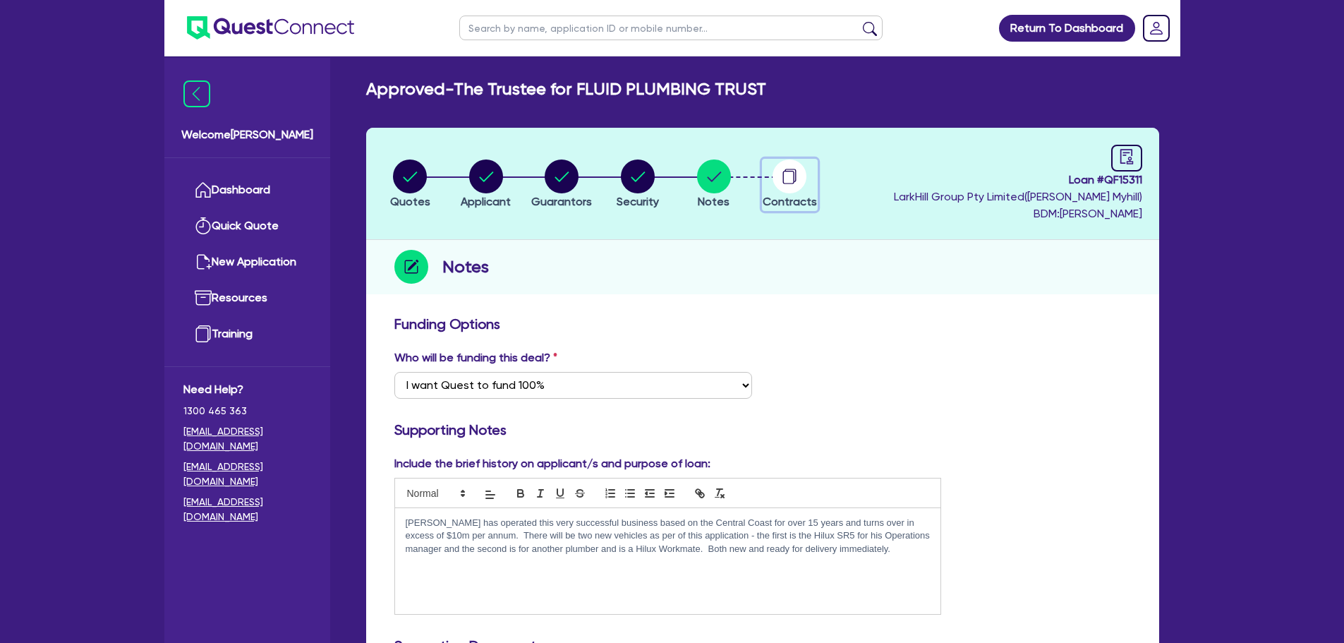
click at [797, 183] on circle "button" at bounding box center [789, 176] width 34 height 34
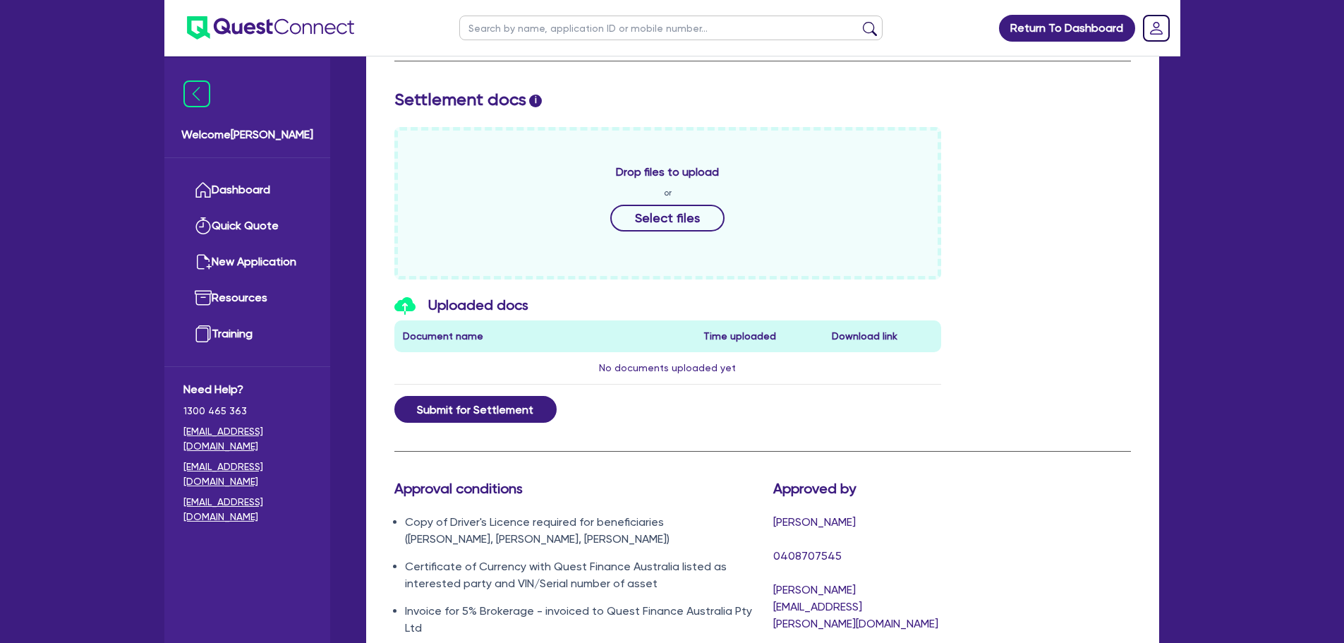
scroll to position [750, 0]
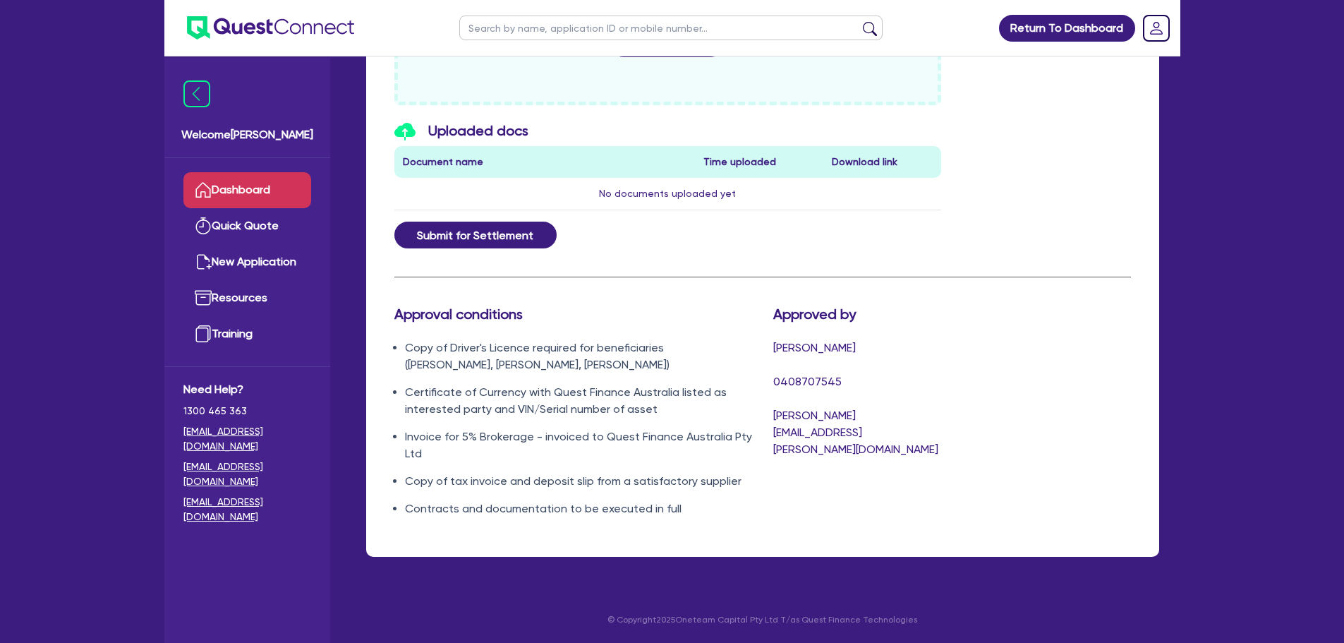
click at [220, 180] on link "Dashboard" at bounding box center [247, 190] width 128 height 36
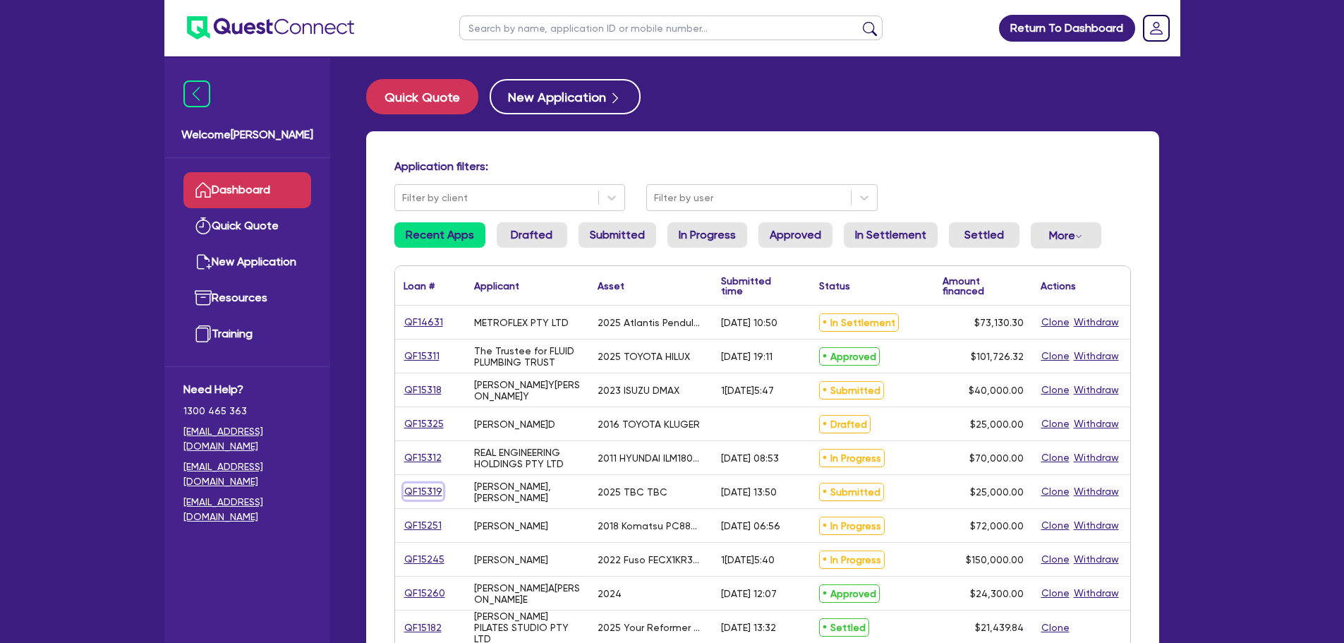
click at [414, 484] on link "QF15319" at bounding box center [422, 491] width 39 height 16
select select "PRIMARY_ASSETS"
select select "TRAILERS"
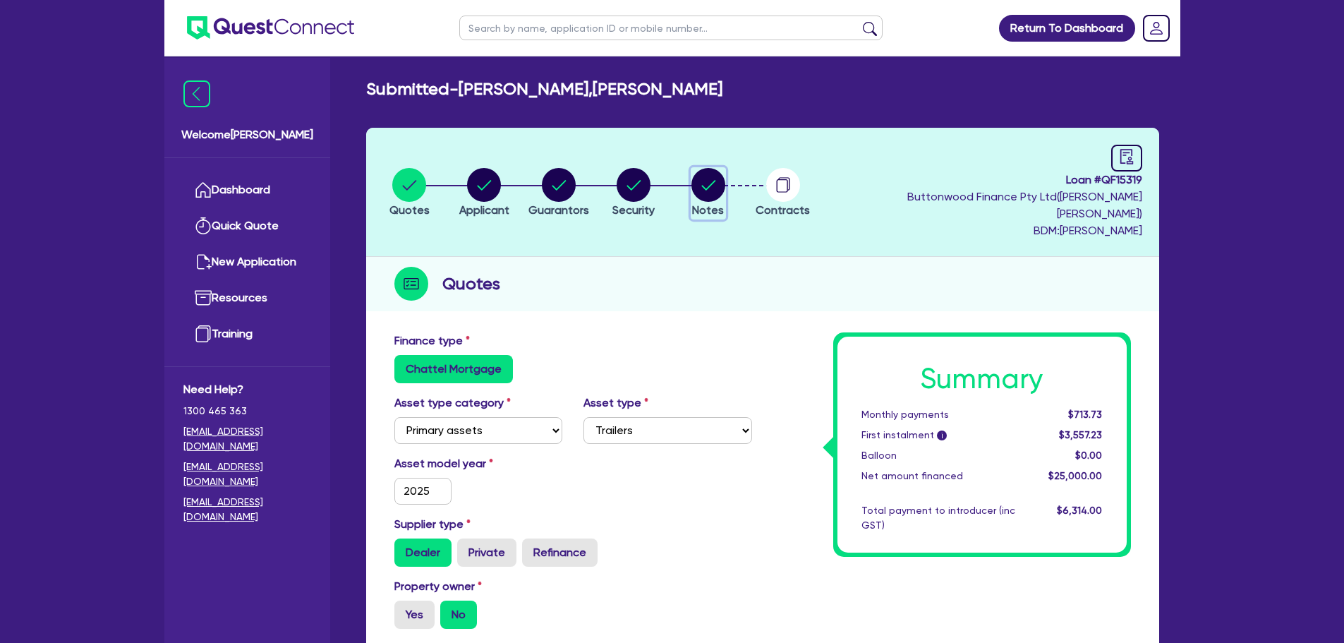
click at [703, 175] on circle "button" at bounding box center [708, 185] width 34 height 34
select select "Quest Finance - Own Book"
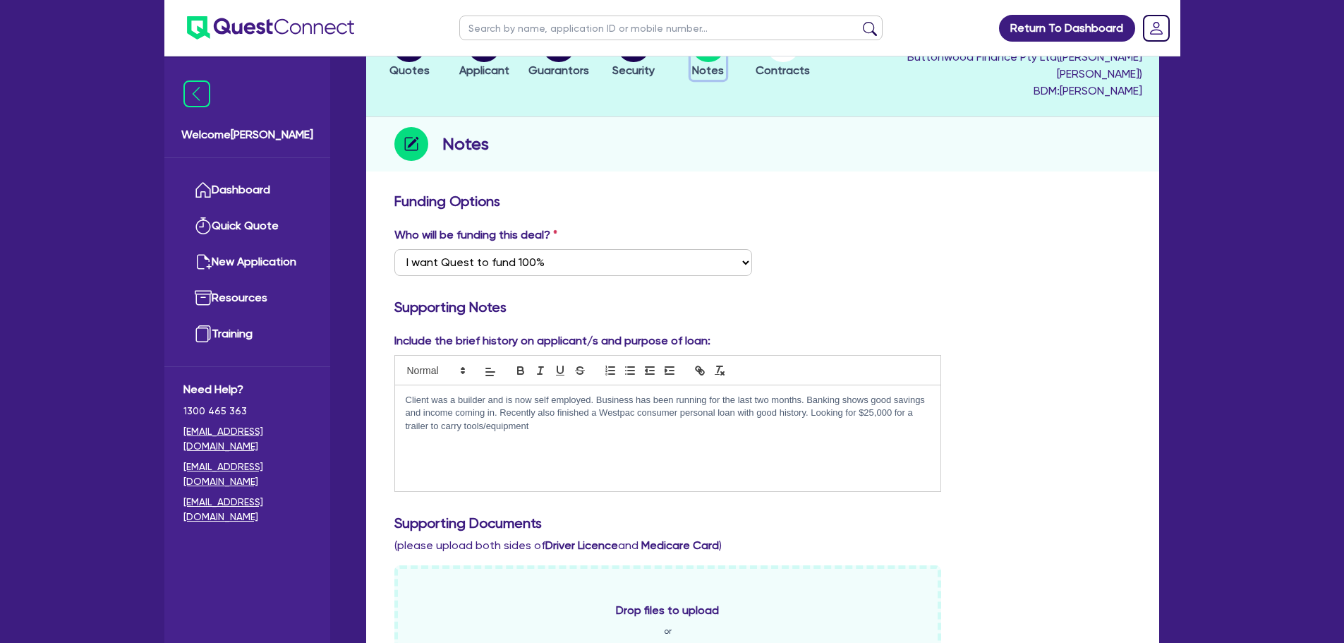
scroll to position [141, 0]
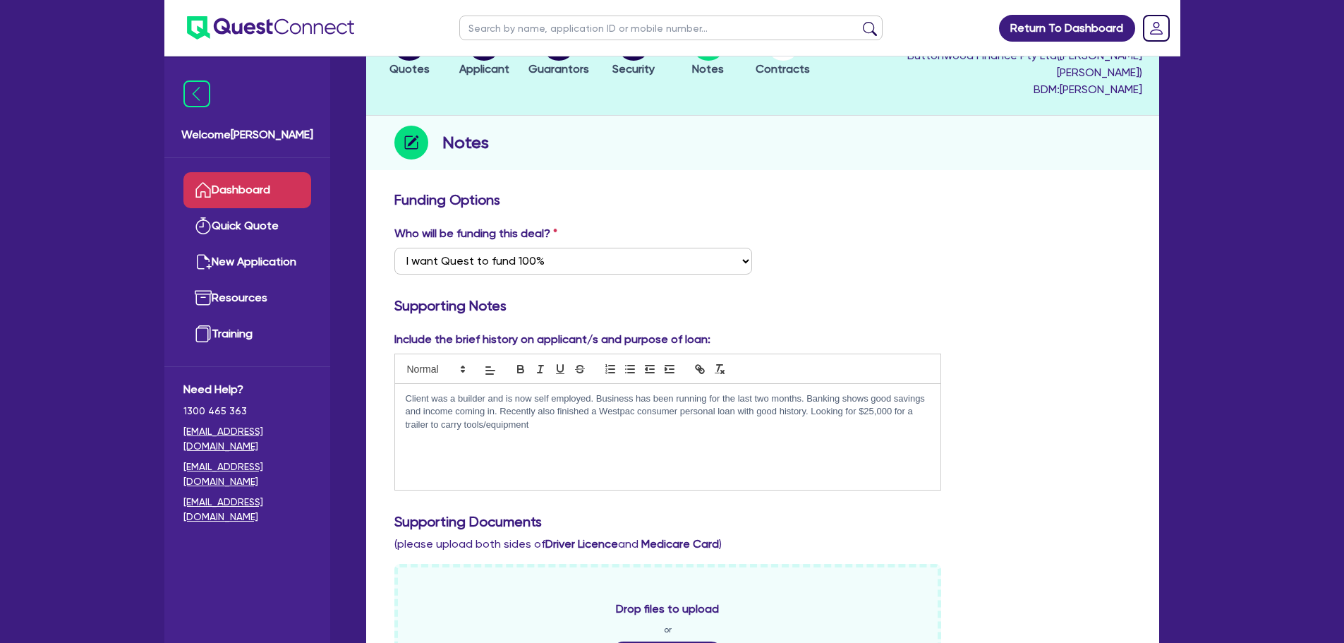
click at [242, 185] on link "Dashboard" at bounding box center [247, 190] width 128 height 36
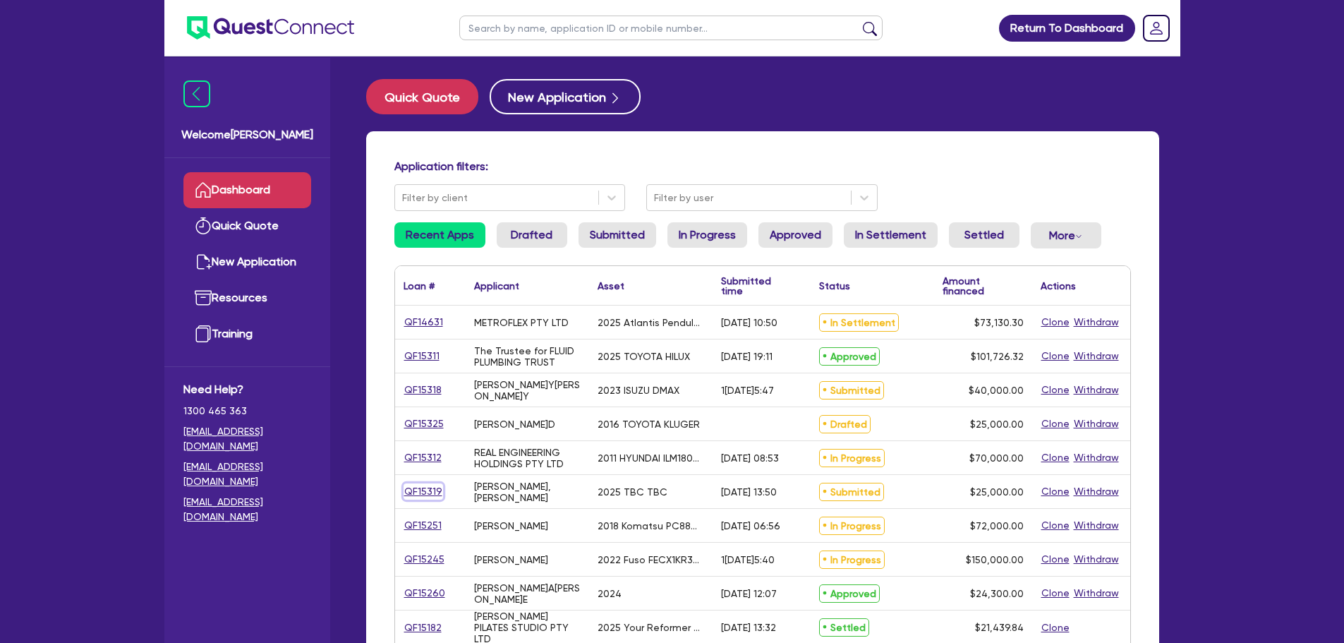
click at [423, 489] on link "QF15319" at bounding box center [422, 491] width 39 height 16
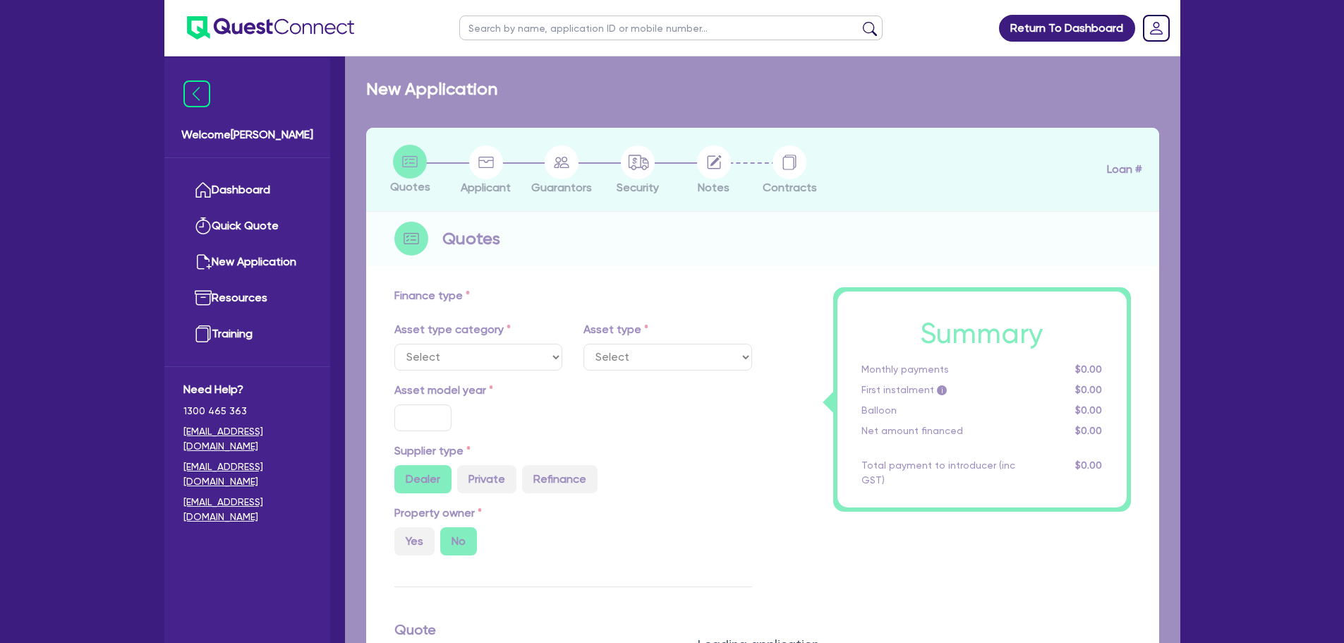
select select "PRIMARY_ASSETS"
type input "2025"
type input "25,000"
type input "15"
type input "3,750"
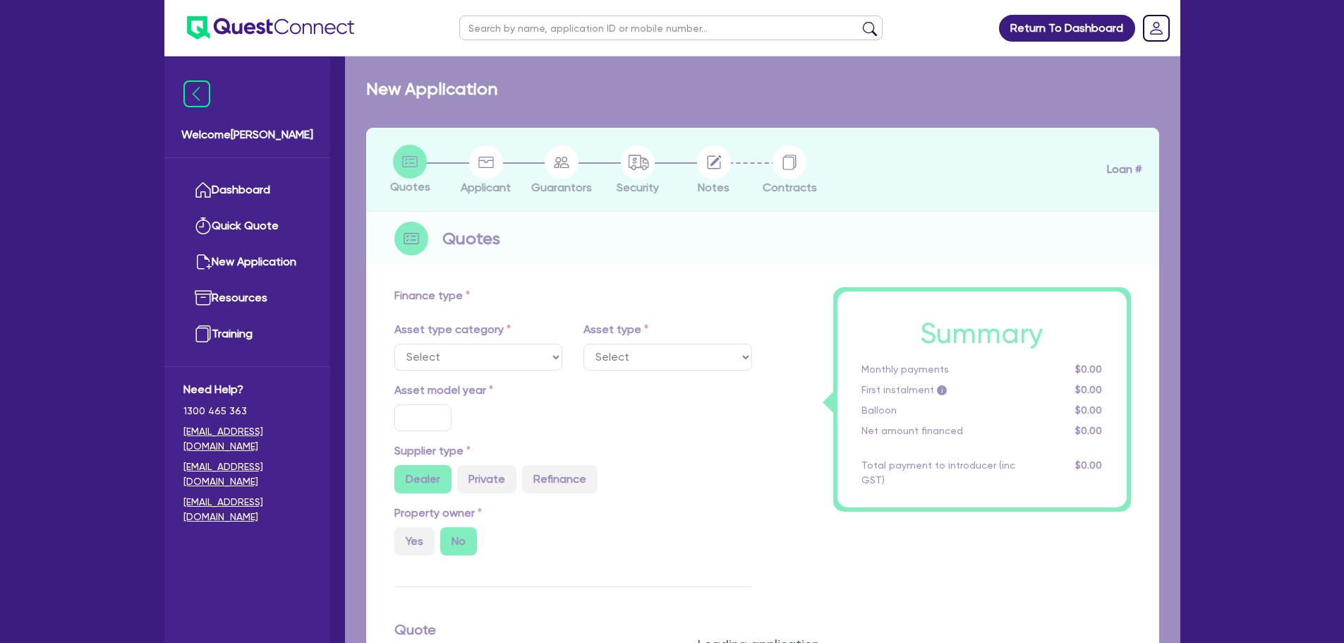
type input "17"
type input "1,990"
select select "TRAILERS"
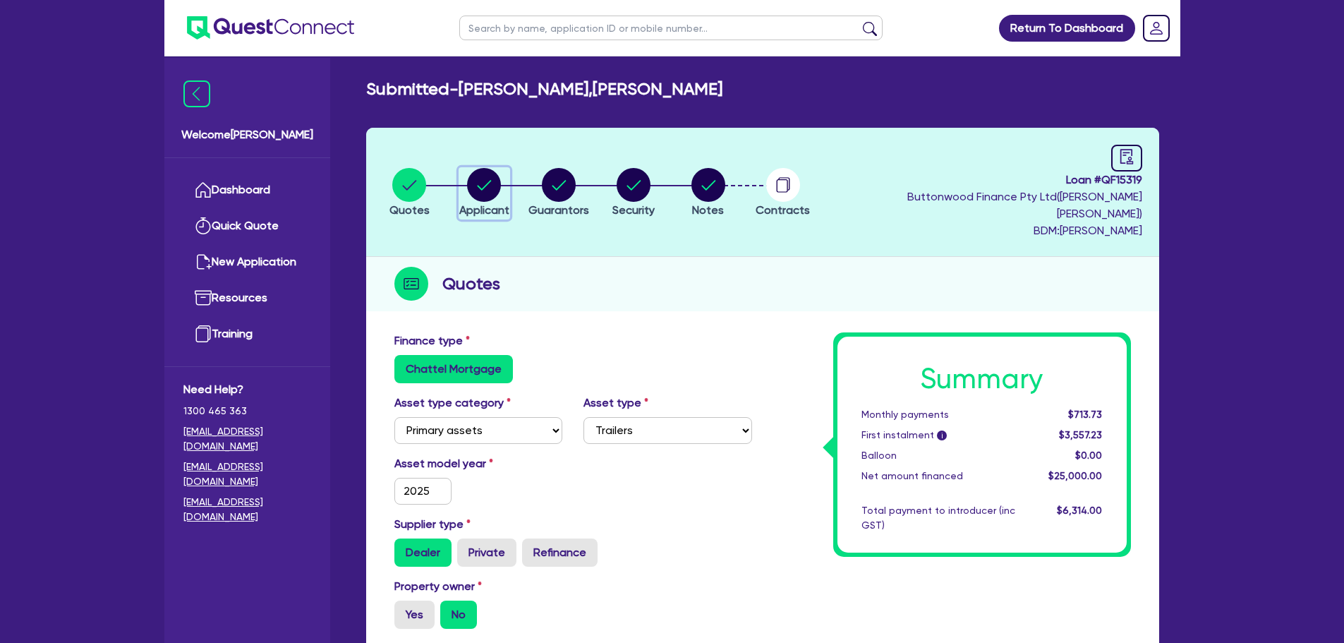
click at [485, 188] on circle "button" at bounding box center [484, 185] width 34 height 34
select select "SOLE_TRADER"
select select "BUILDING_CONSTRUCTION"
select select "TRADES_SERVICES_BUSINESSES_GOVERNMENT"
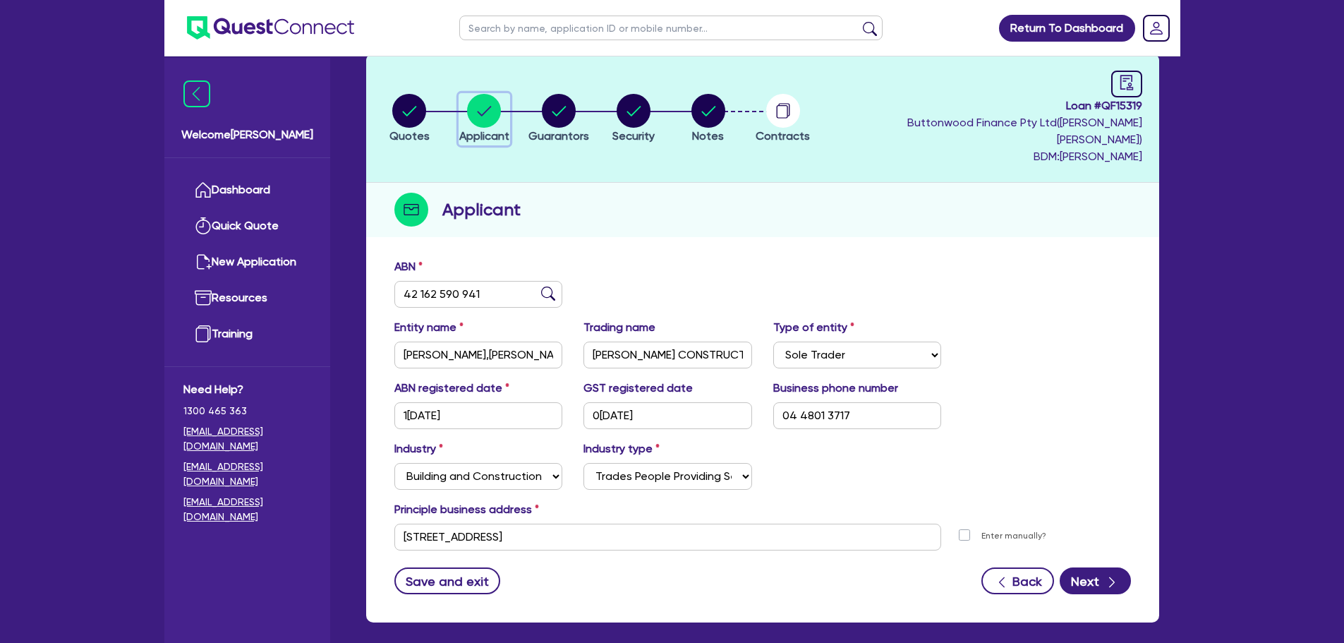
scroll to position [52, 0]
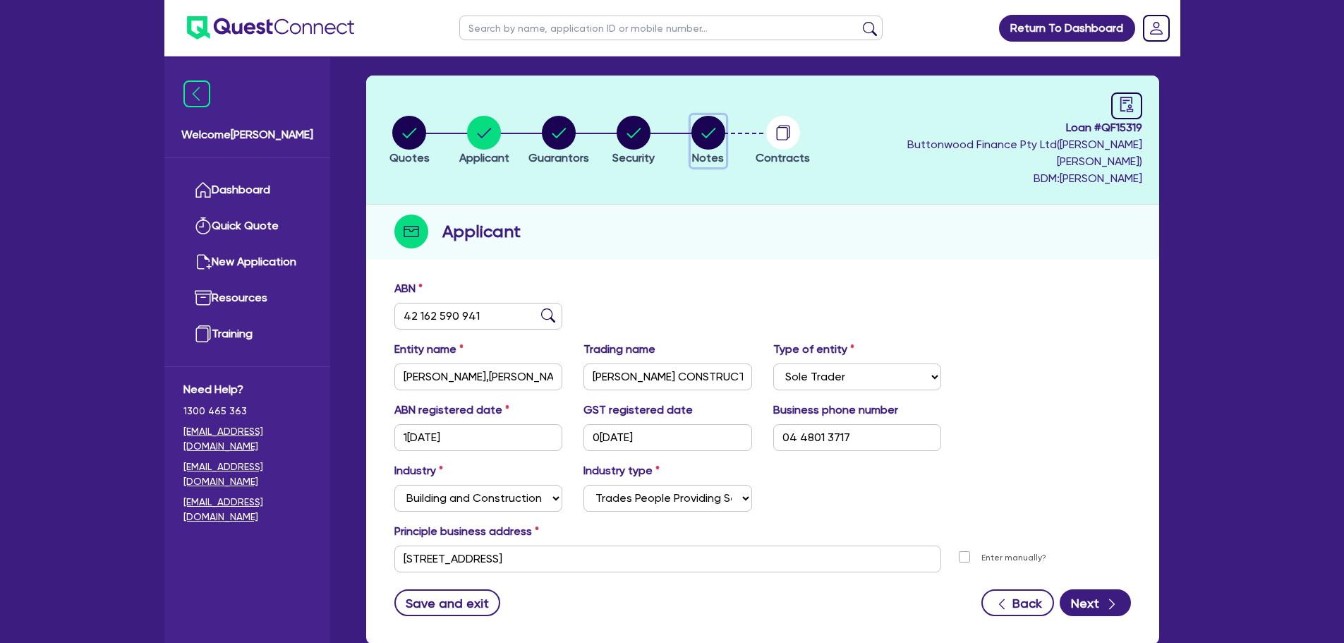
click at [724, 129] on circle "button" at bounding box center [708, 133] width 34 height 34
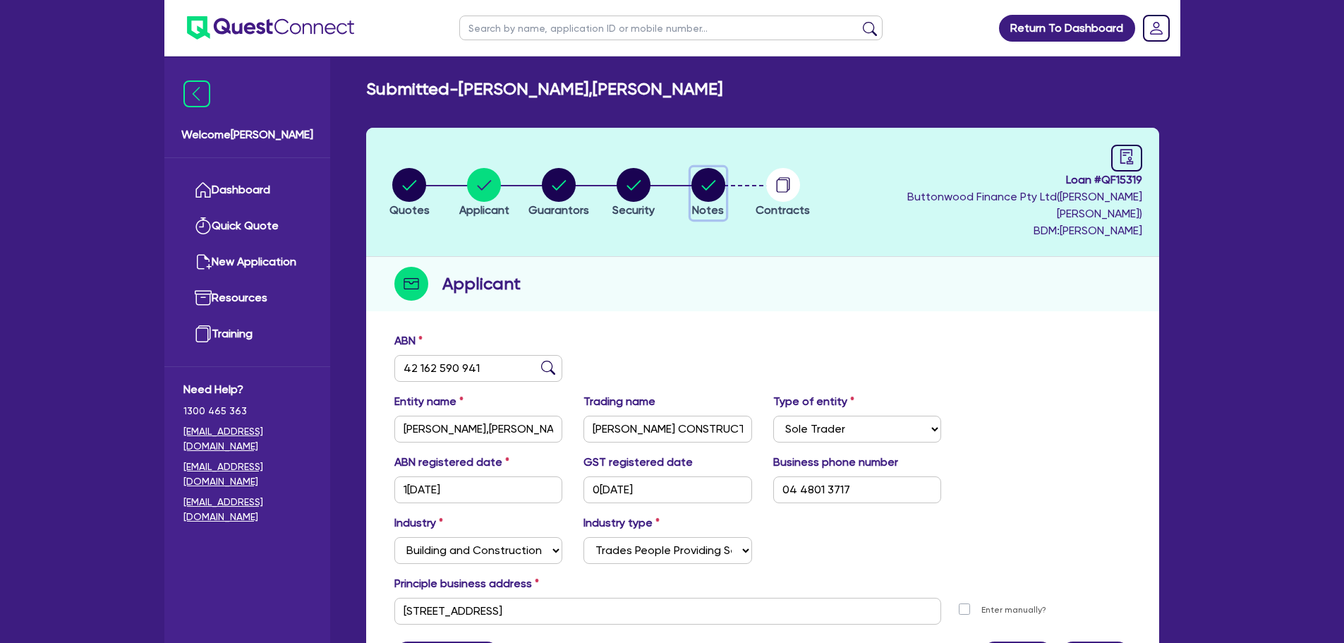
select select "Quest Finance - Own Book"
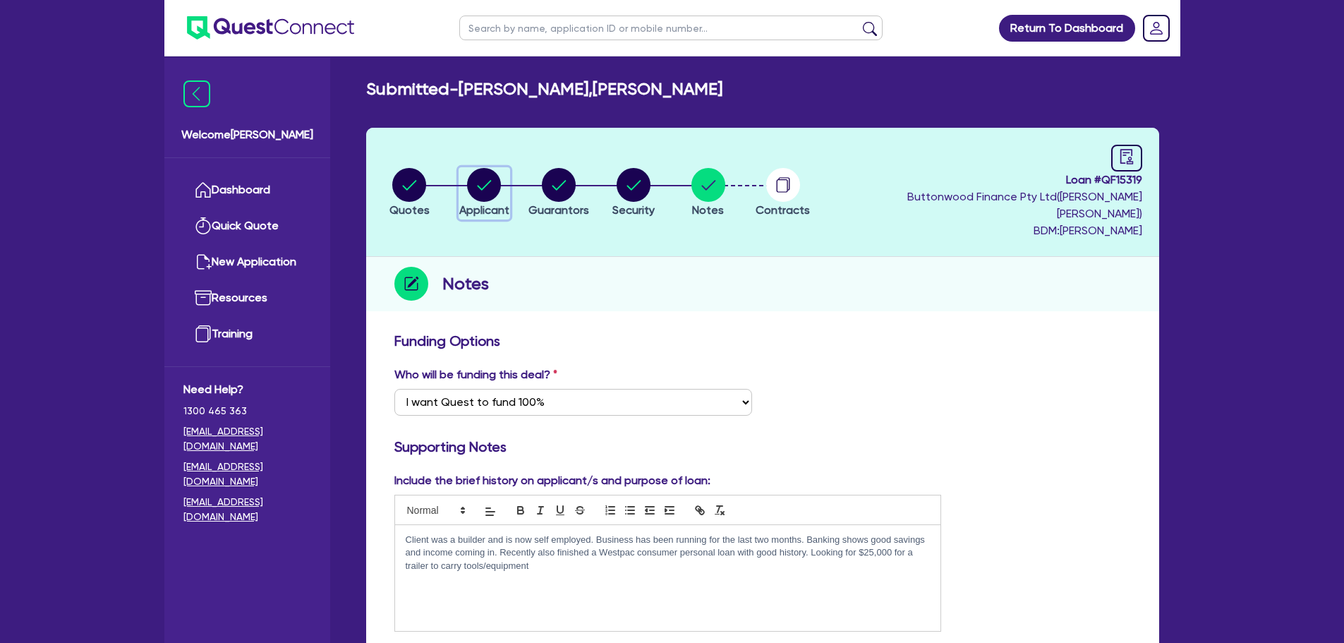
click at [492, 181] on circle "button" at bounding box center [484, 185] width 34 height 34
select select "SOLE_TRADER"
select select "BUILDING_CONSTRUCTION"
select select "TRADES_SERVICES_BUSINESSES_GOVERNMENT"
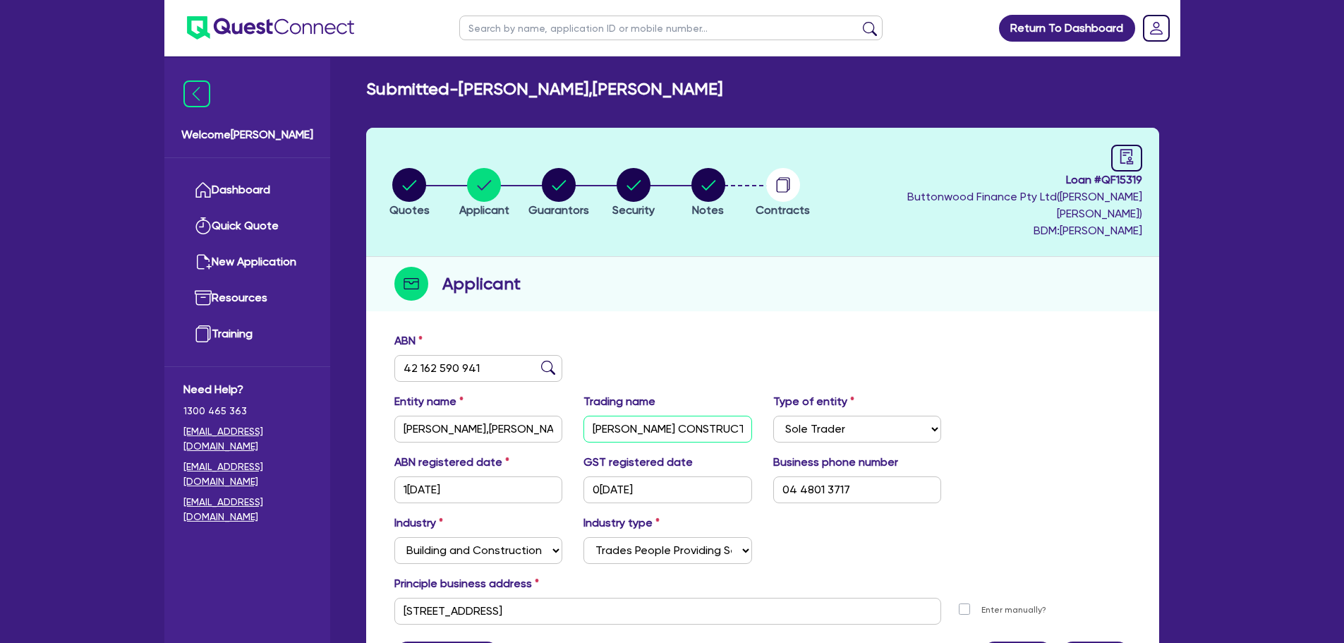
click at [651, 418] on input "[PERSON_NAME] CONSTRUCTION" at bounding box center [667, 428] width 169 height 27
click at [722, 178] on circle "button" at bounding box center [708, 185] width 34 height 34
select select "Quest Finance - Own Book"
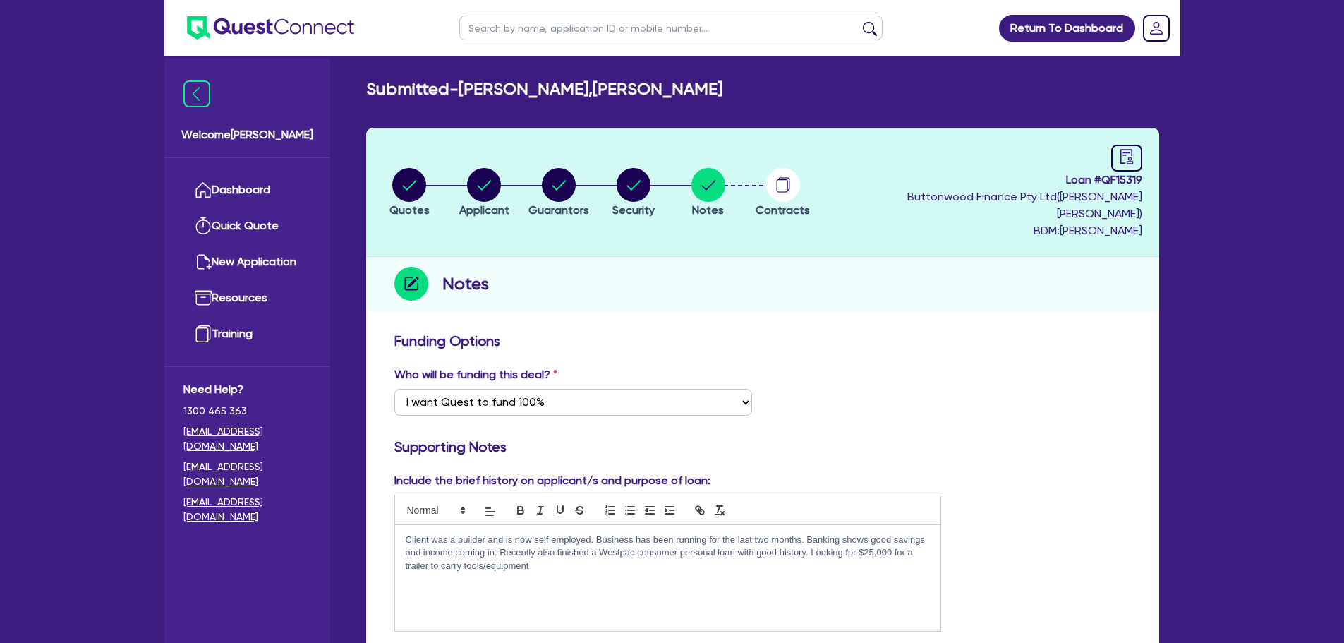
click at [644, 151] on header "Quotes Applicant [GEOGRAPHIC_DATA] Security Notes Contracts Loan # QF15319 Butt…" at bounding box center [762, 192] width 793 height 129
click at [640, 179] on circle "button" at bounding box center [633, 185] width 34 height 34
select select "PRIMARY_ASSETS"
select select "TRAILERS"
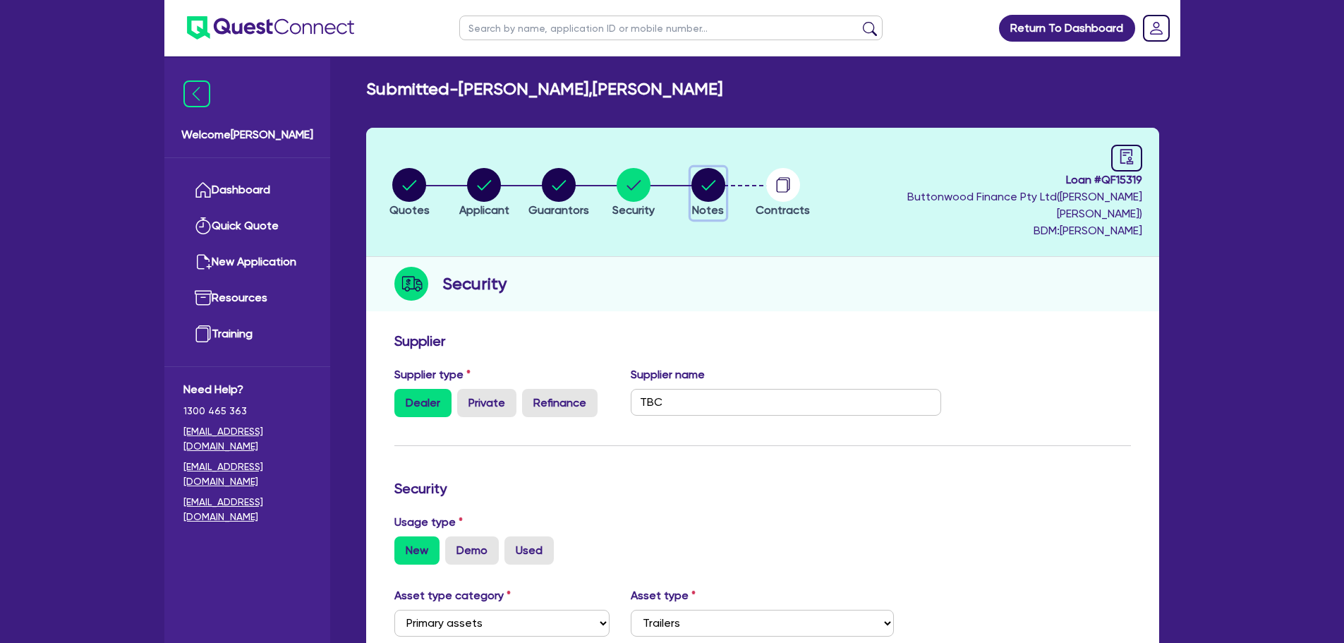
click at [711, 171] on circle "button" at bounding box center [708, 185] width 34 height 34
select select "Quest Finance - Own Book"
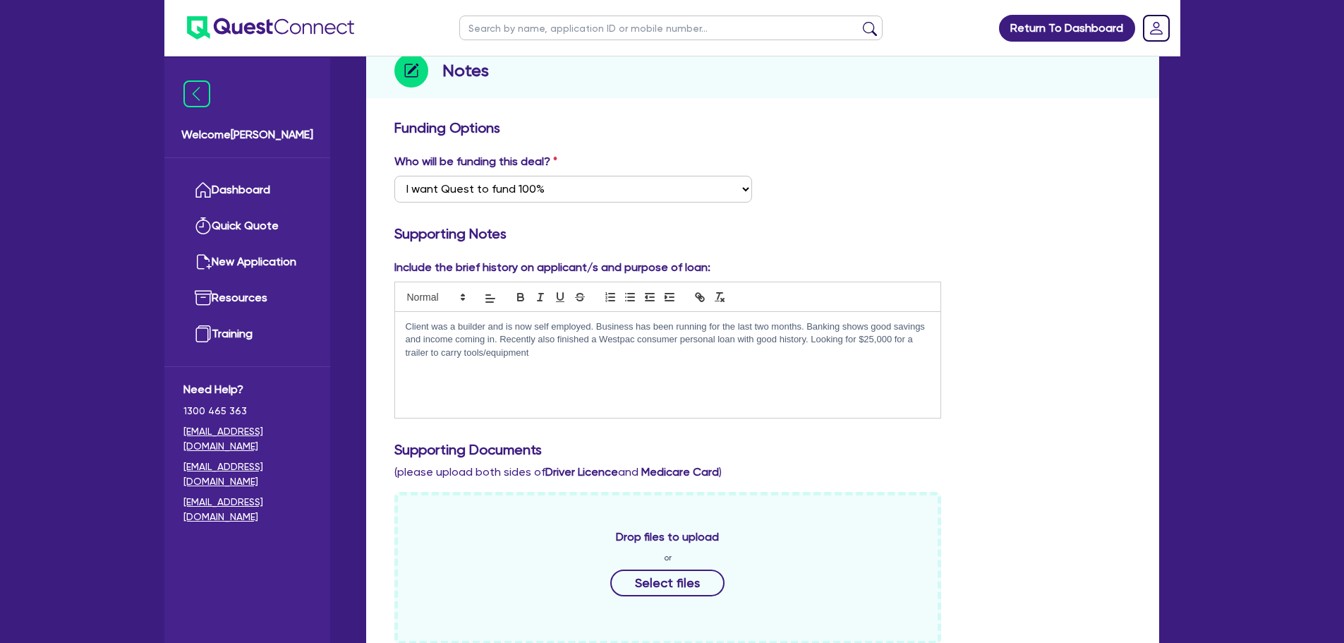
scroll to position [212, 0]
click at [297, 182] on link "Dashboard" at bounding box center [247, 190] width 128 height 36
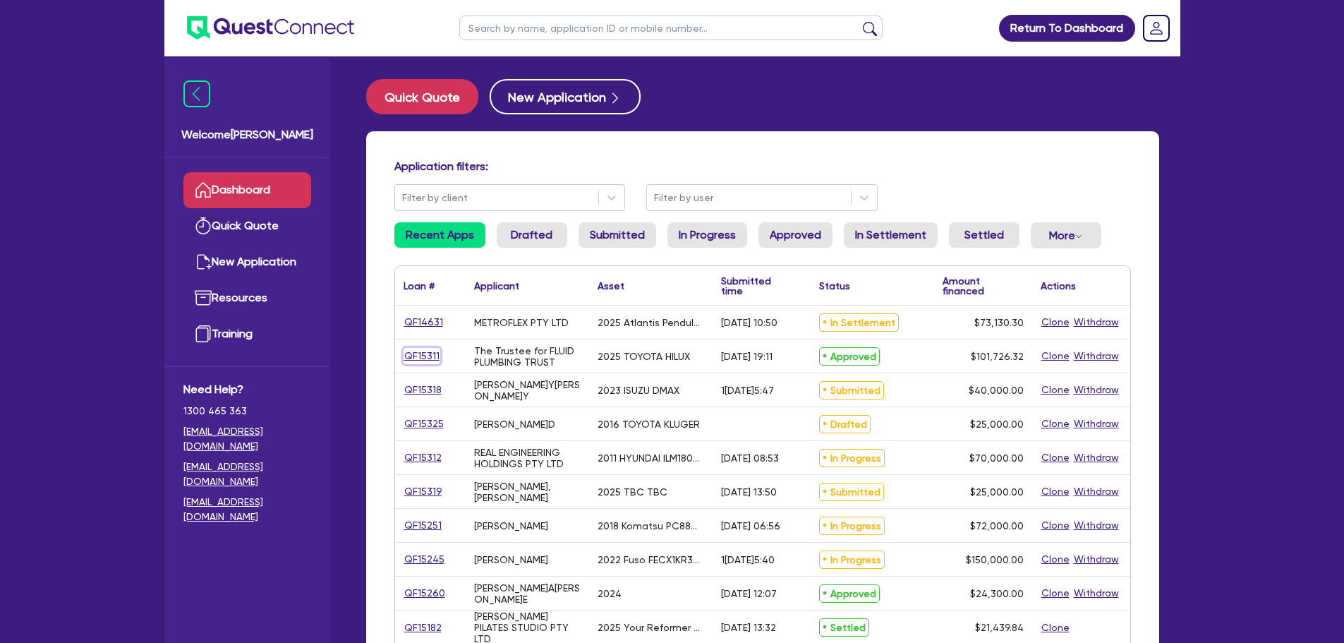
click at [432, 351] on link "QF15311" at bounding box center [421, 356] width 37 height 16
select select "CARS_AND_LIGHT_TRUCKS"
select select "PASSENGER_VEHICLES"
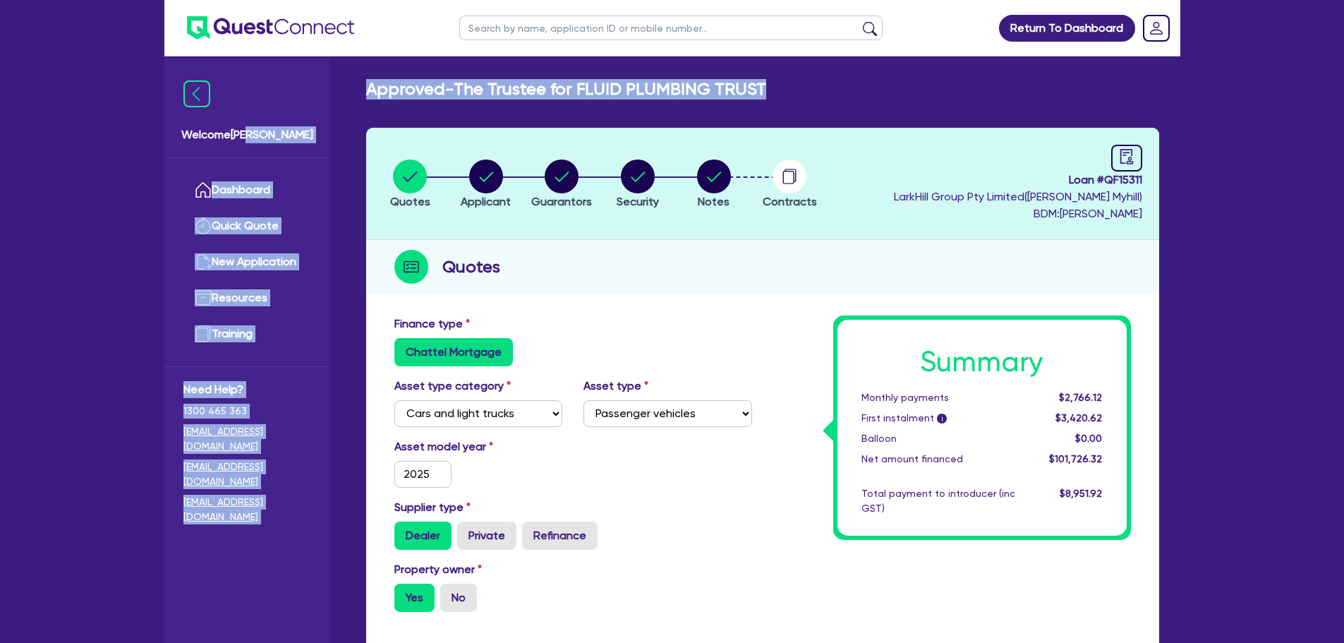
drag, startPoint x: 770, startPoint y: 90, endPoint x: 329, endPoint y: 83, distance: 440.9
click at [329, 83] on div "Welcome [PERSON_NAME] Quick Quote New Application Ref Company Ref Salesperson R…" at bounding box center [672, 649] width 1016 height 1298
click at [497, 82] on h2 "Approved - The Trustee for FLUID PLUMBING TRUST" at bounding box center [566, 89] width 400 height 20
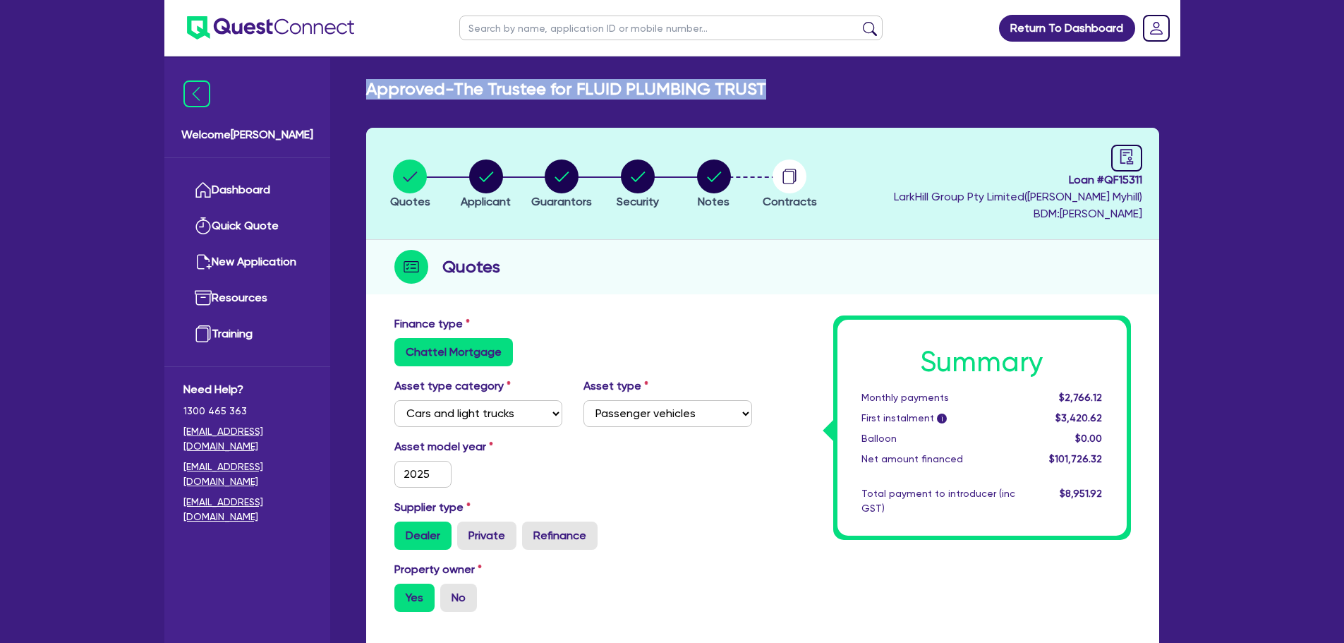
drag, startPoint x: 772, startPoint y: 89, endPoint x: 367, endPoint y: 88, distance: 404.8
click at [367, 88] on div "Approved - The Trustee for FLUID PLUMBING TRUST" at bounding box center [762, 89] width 814 height 20
copy h2 "Approved - The Trustee for FLUID PLUMBING TRUST"
click at [697, 171] on icon "button" at bounding box center [714, 176] width 34 height 34
select select "Quest Finance - Own Book"
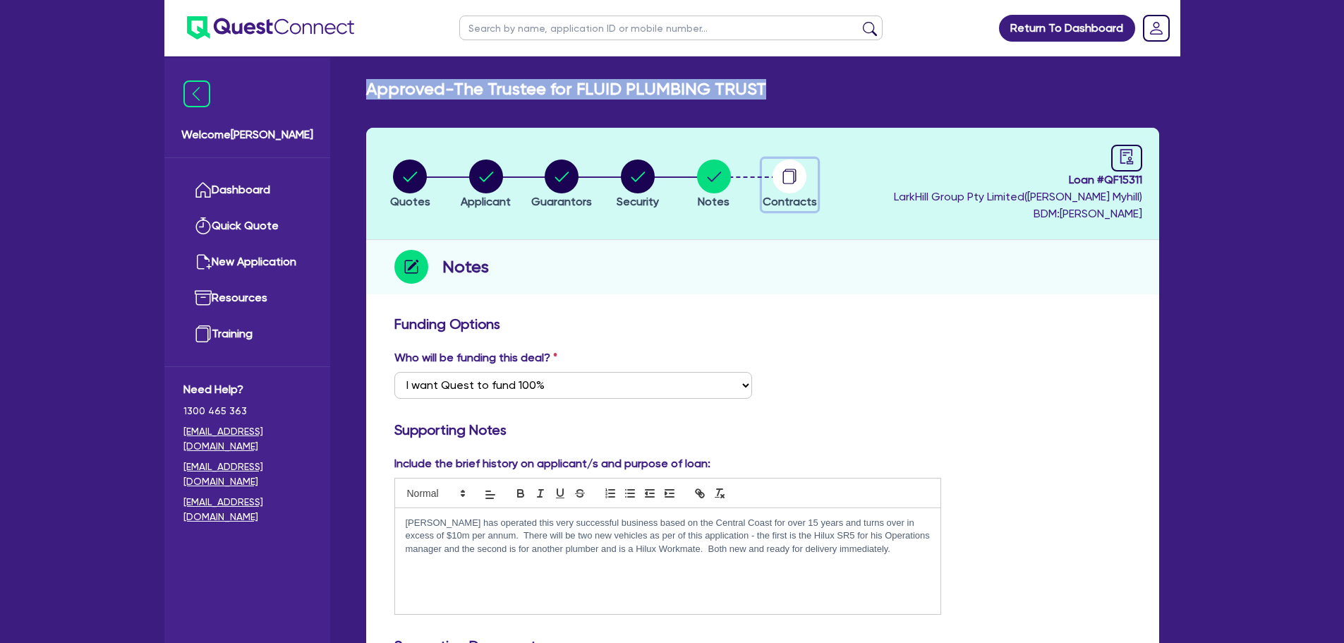
click at [788, 186] on circle "button" at bounding box center [789, 176] width 34 height 34
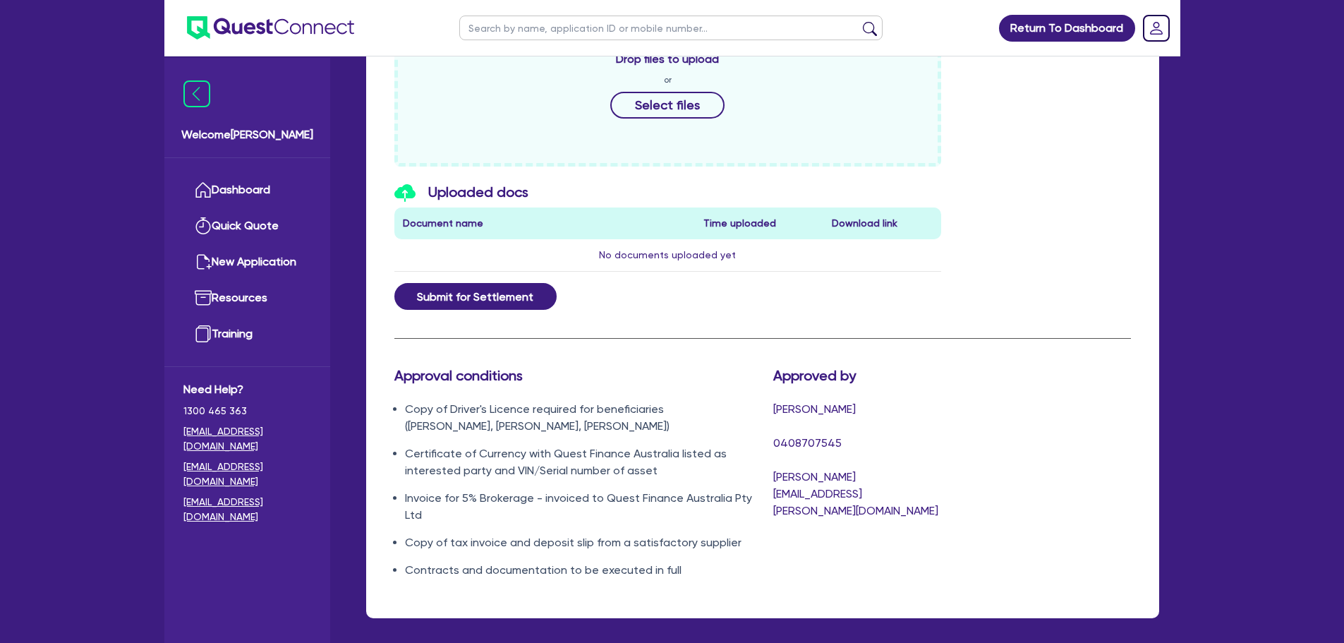
scroll to position [750, 0]
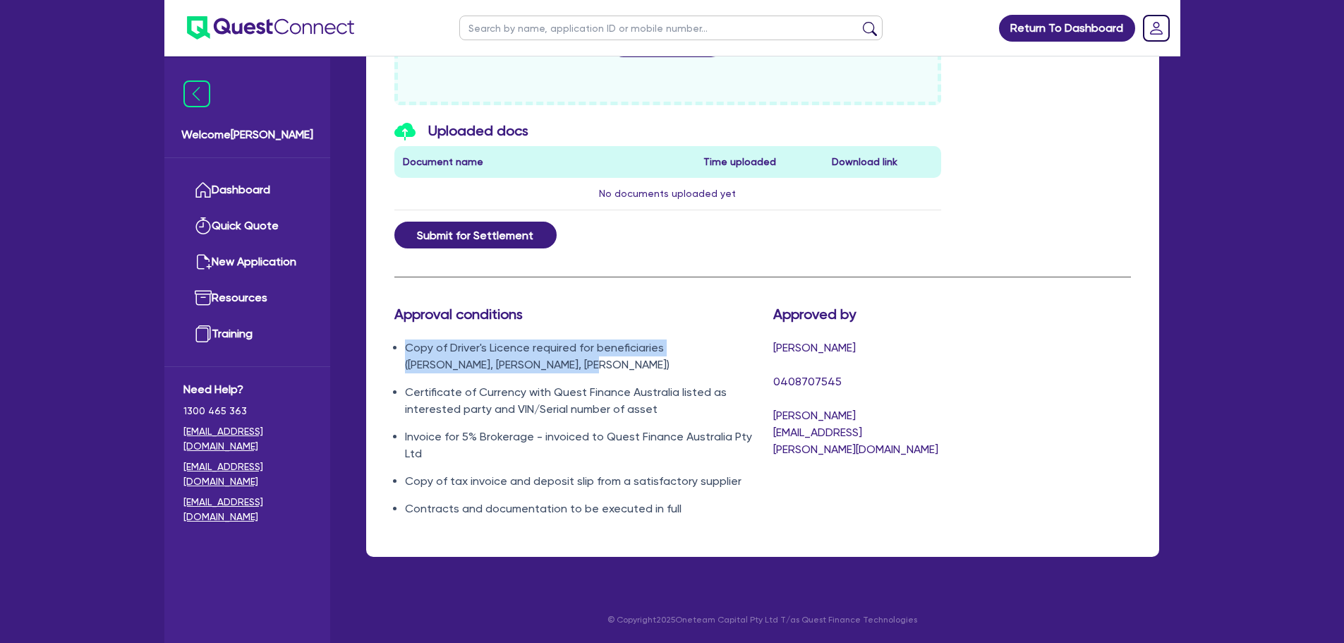
drag, startPoint x: 548, startPoint y: 363, endPoint x: 390, endPoint y: 348, distance: 158.6
click at [390, 348] on div "Approval conditions Copy of Driver's Licence required for beneficiaries (Taylah…" at bounding box center [573, 416] width 379 height 223
copy li "Copy of Driver's Licence required for beneficiaries ([PERSON_NAME], [PERSON_NAM…"
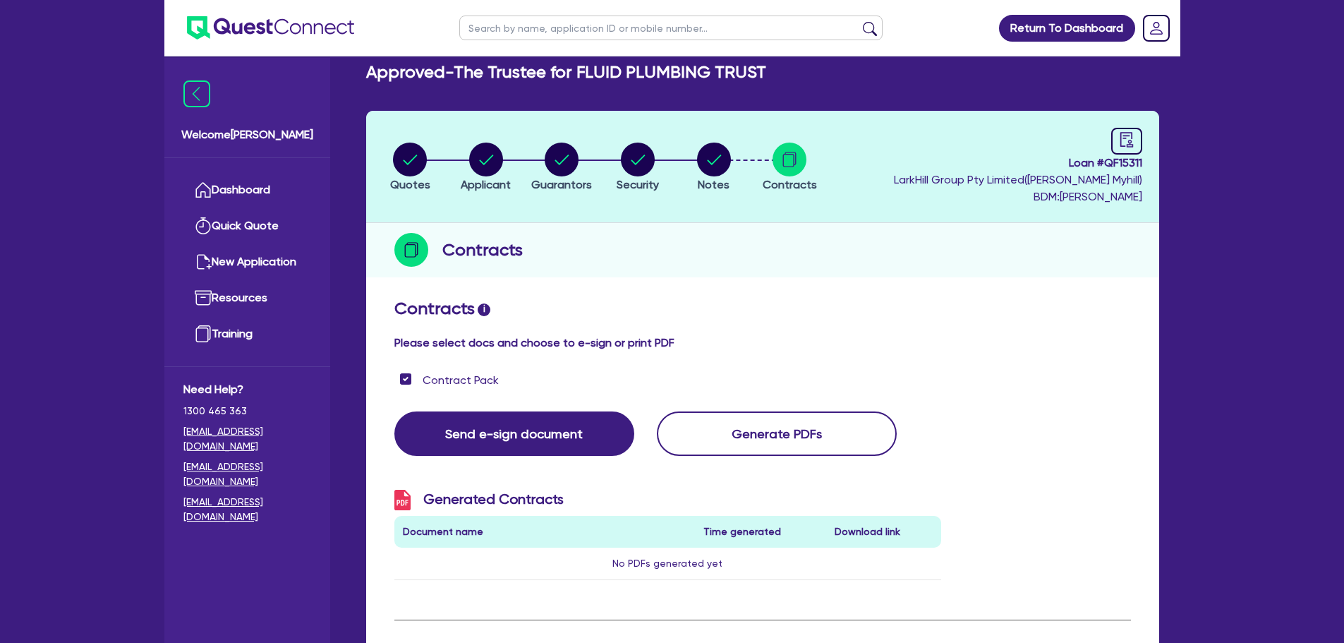
scroll to position [0, 0]
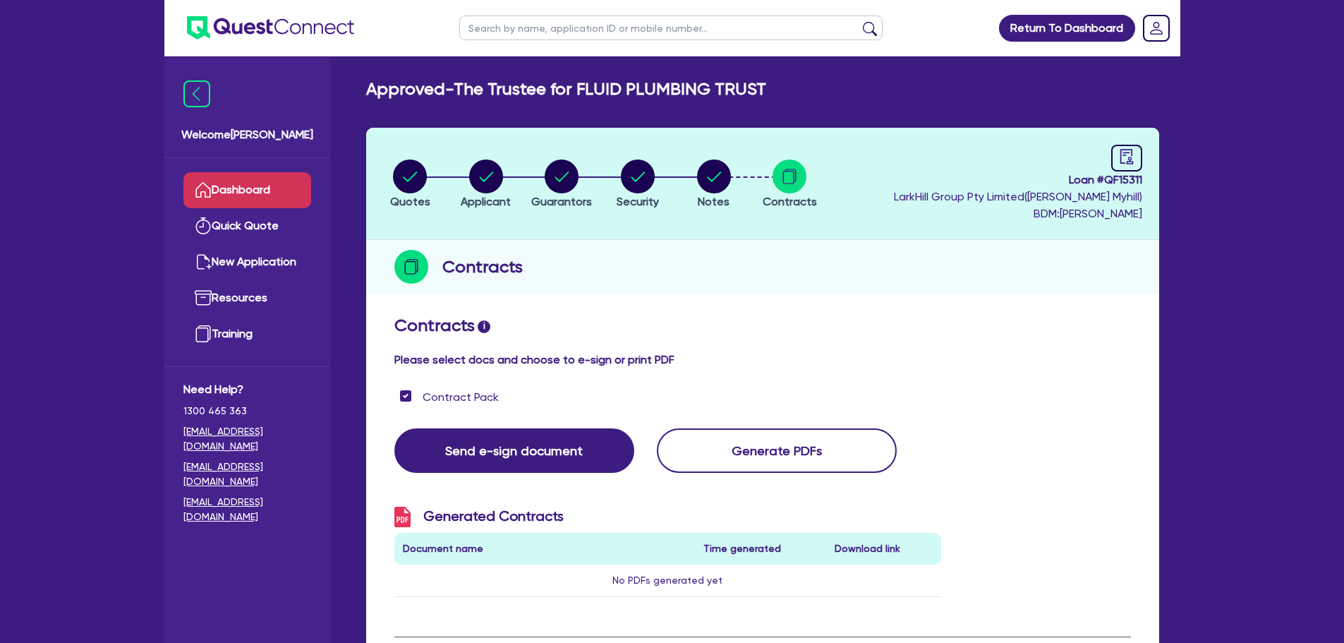
click at [303, 195] on link "Dashboard" at bounding box center [247, 190] width 128 height 36
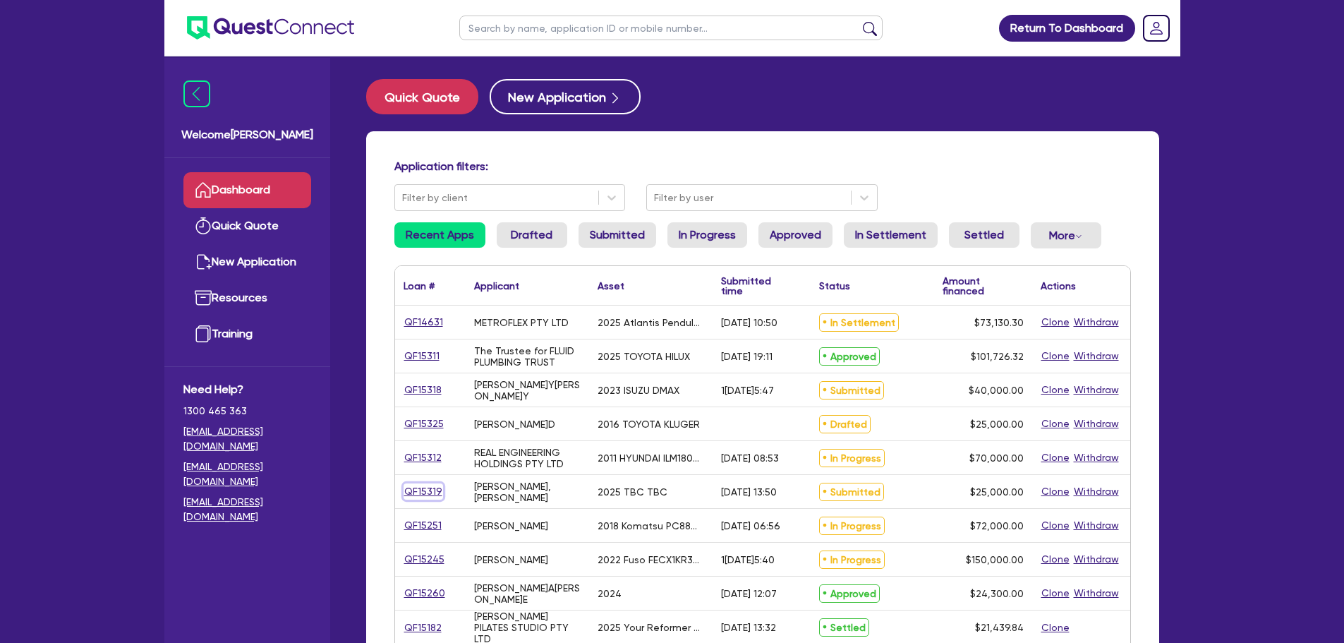
click at [403, 487] on link "QF15319" at bounding box center [422, 491] width 39 height 16
select select "PRIMARY_ASSETS"
select select "TRAILERS"
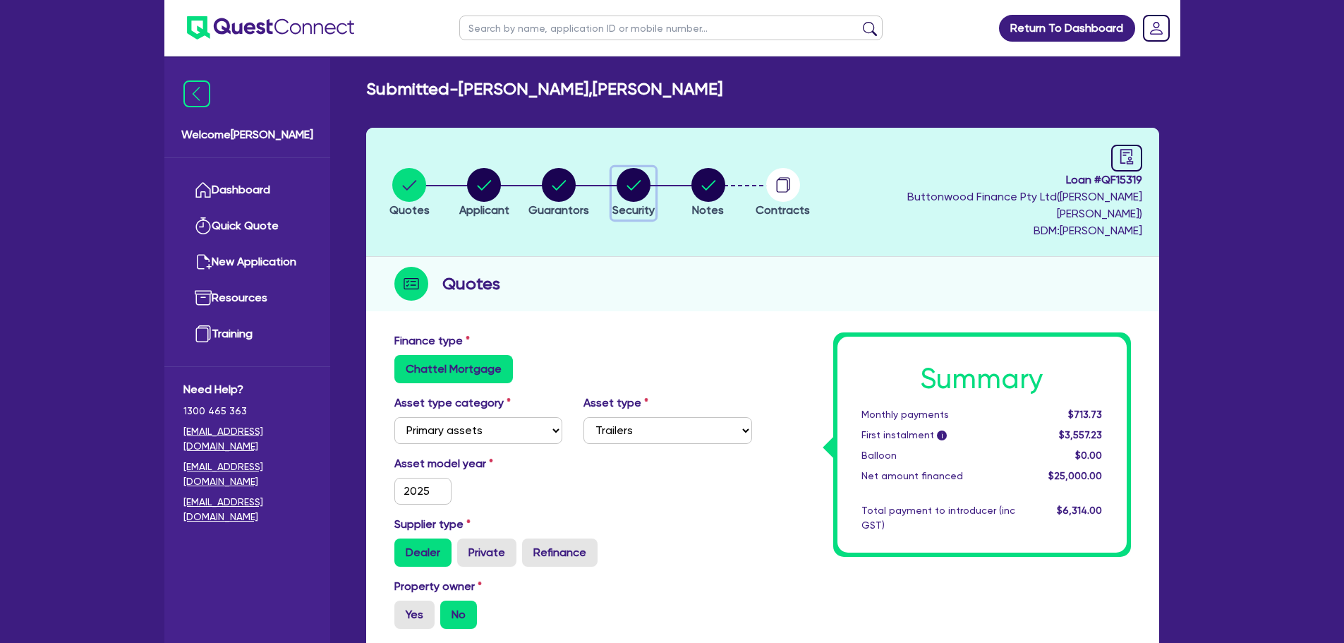
click at [619, 190] on div "button" at bounding box center [633, 185] width 42 height 34
select select "PRIMARY_ASSETS"
select select "TRAILERS"
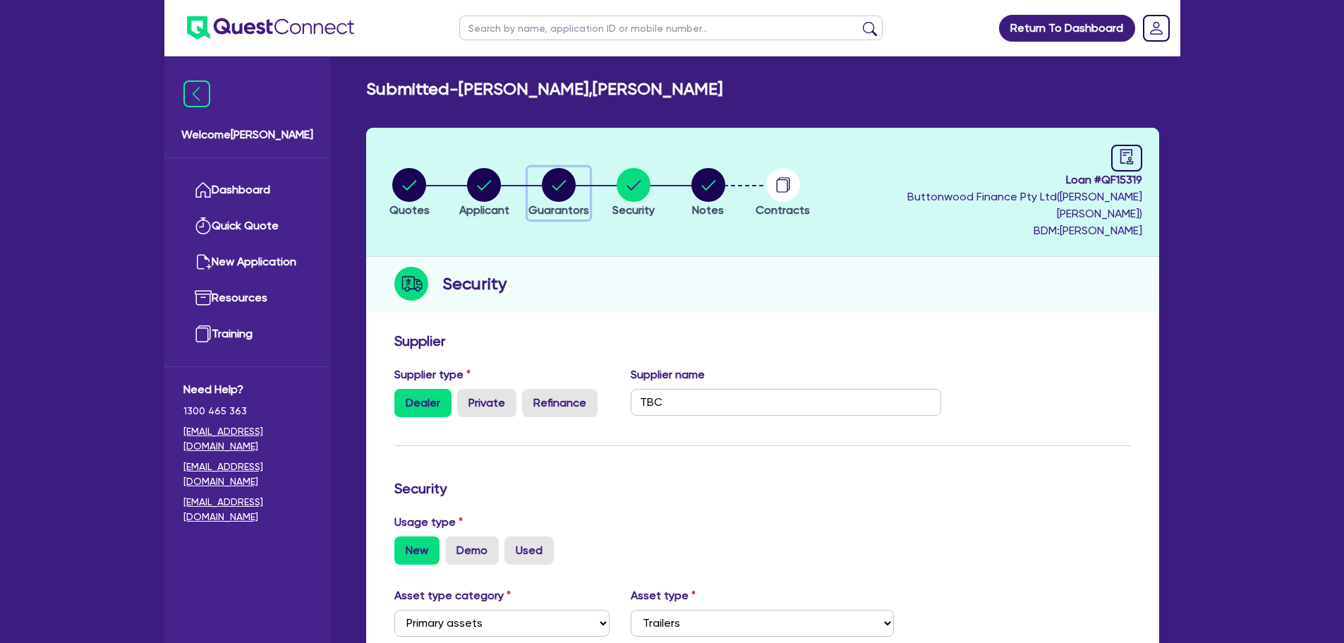
click at [586, 190] on div "button" at bounding box center [558, 185] width 61 height 34
select select "MR"
select select "QLD"
select select "DE_FACTO"
select select "CASH"
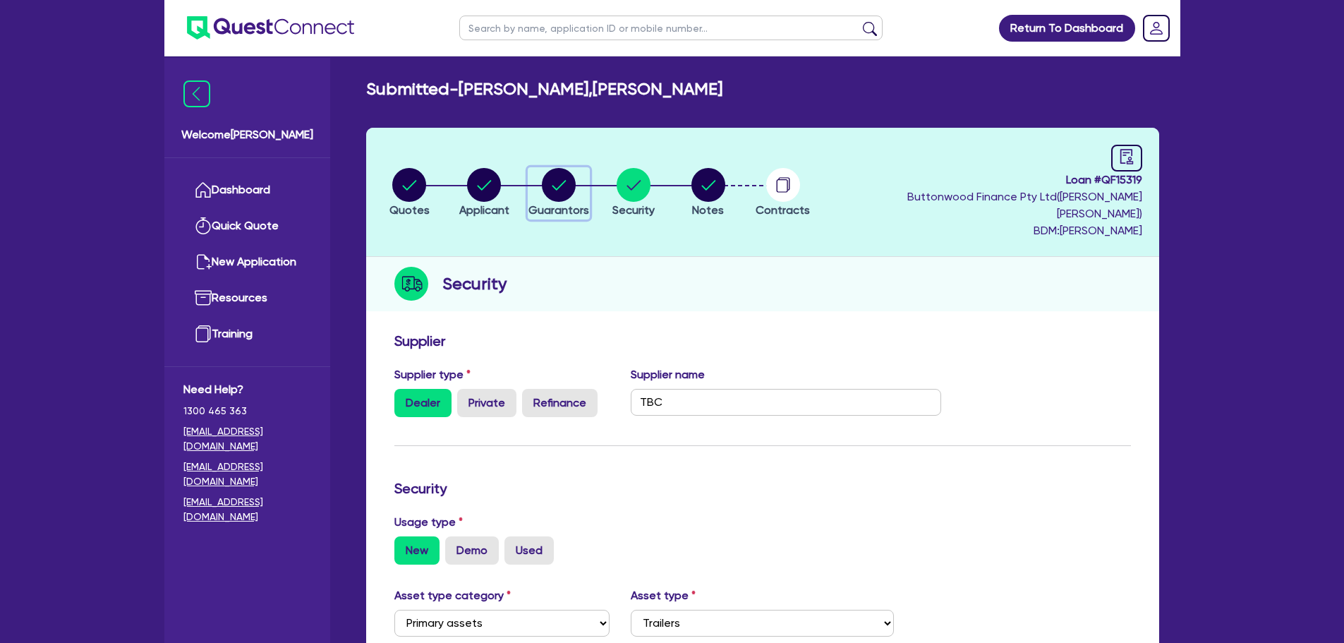
select select "VEHICLE"
select select "HOUSEHOLD_PERSONAL"
select select "OTHER"
select select "CREDIT_CARD"
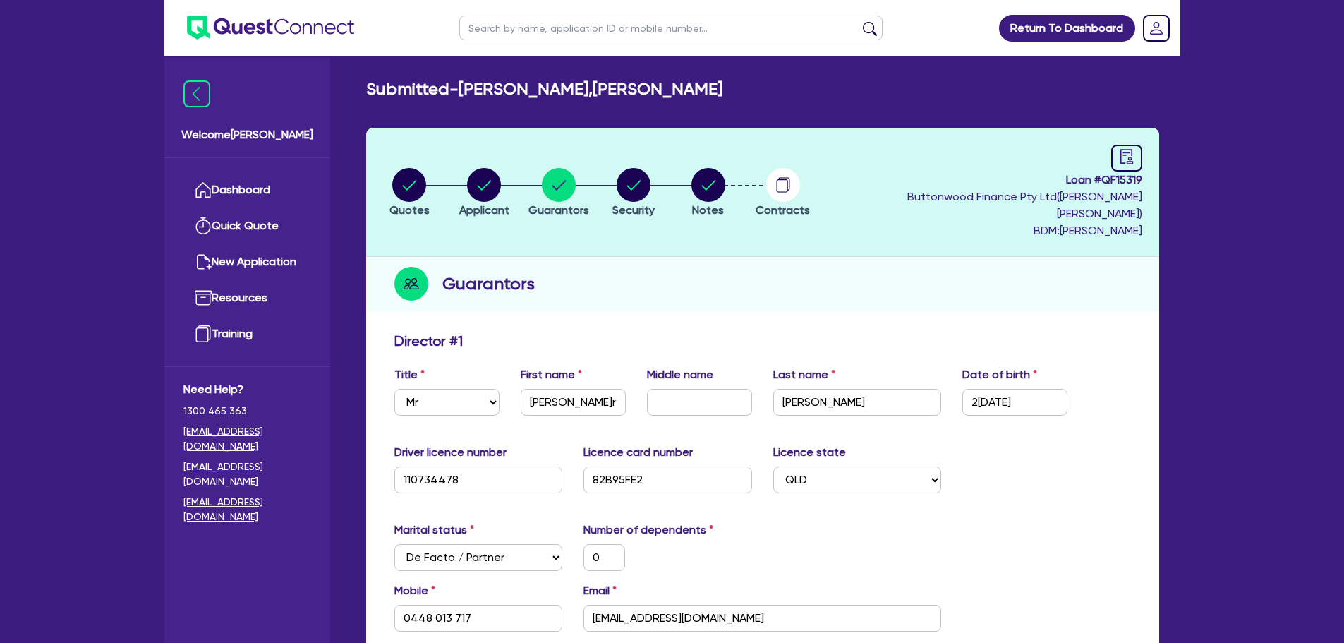
click at [633, 142] on header "Quotes Applicant [GEOGRAPHIC_DATA] Security Notes Contracts Loan # QF15319 Butt…" at bounding box center [762, 192] width 793 height 129
click at [492, 176] on circle "button" at bounding box center [484, 185] width 34 height 34
select select "SOLE_TRADER"
select select "BUILDING_CONSTRUCTION"
select select "TRADES_SERVICES_BUSINESSES_GOVERNMENT"
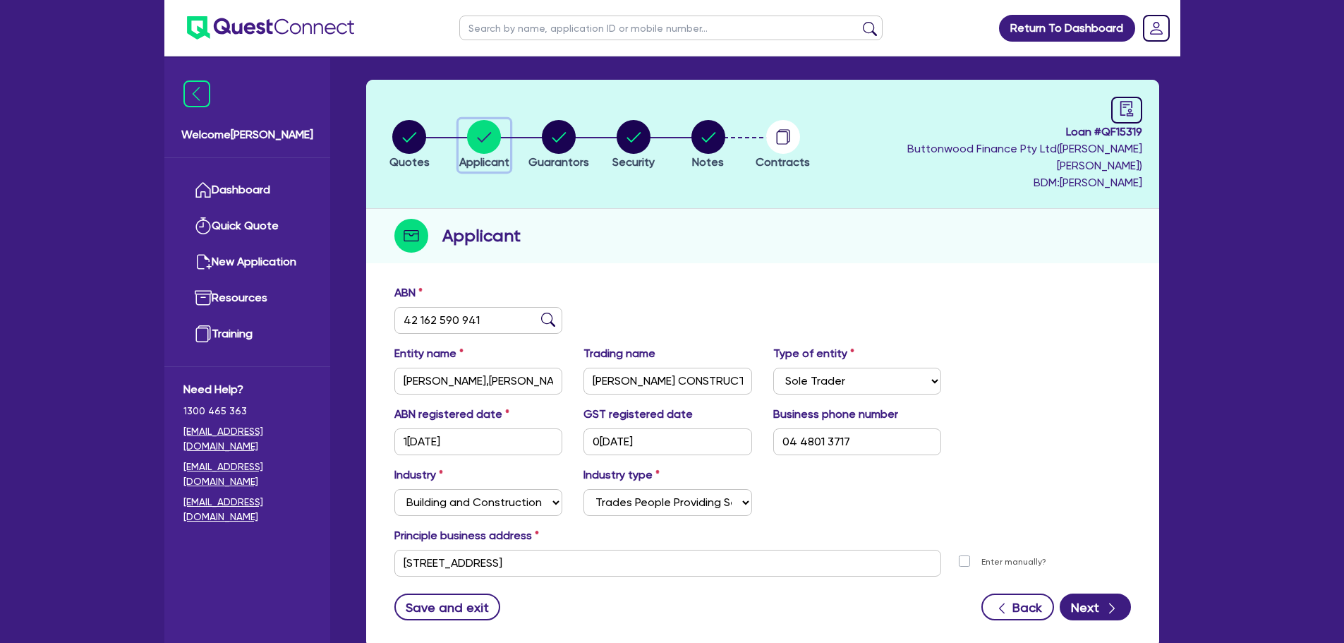
scroll to position [71, 0]
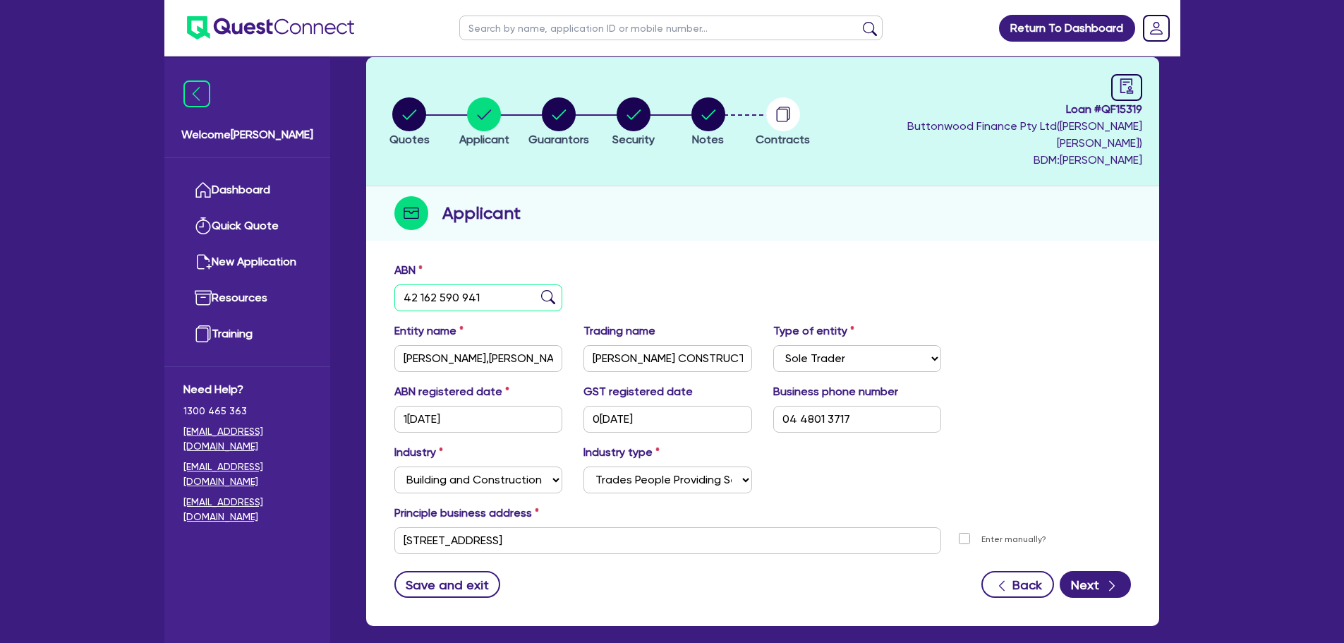
drag, startPoint x: 497, startPoint y: 280, endPoint x: 397, endPoint y: 270, distance: 99.9
click at [397, 284] on input "42 162 590 941" at bounding box center [478, 297] width 169 height 27
click at [245, 188] on link "Dashboard" at bounding box center [247, 190] width 128 height 36
